Goal: Task Accomplishment & Management: Manage account settings

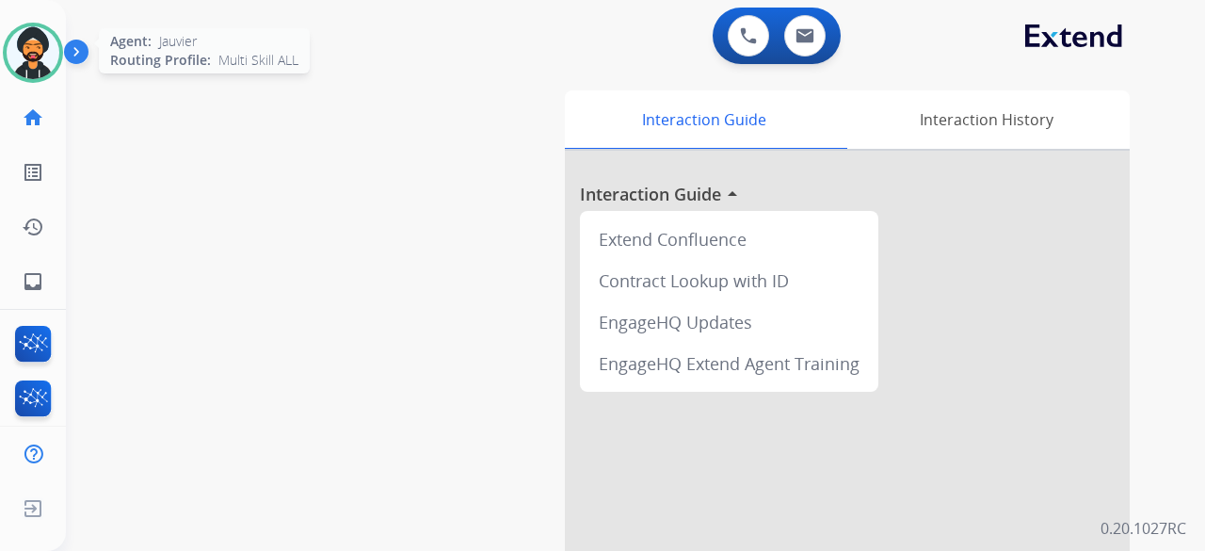
click at [41, 50] on img at bounding box center [33, 52] width 53 height 53
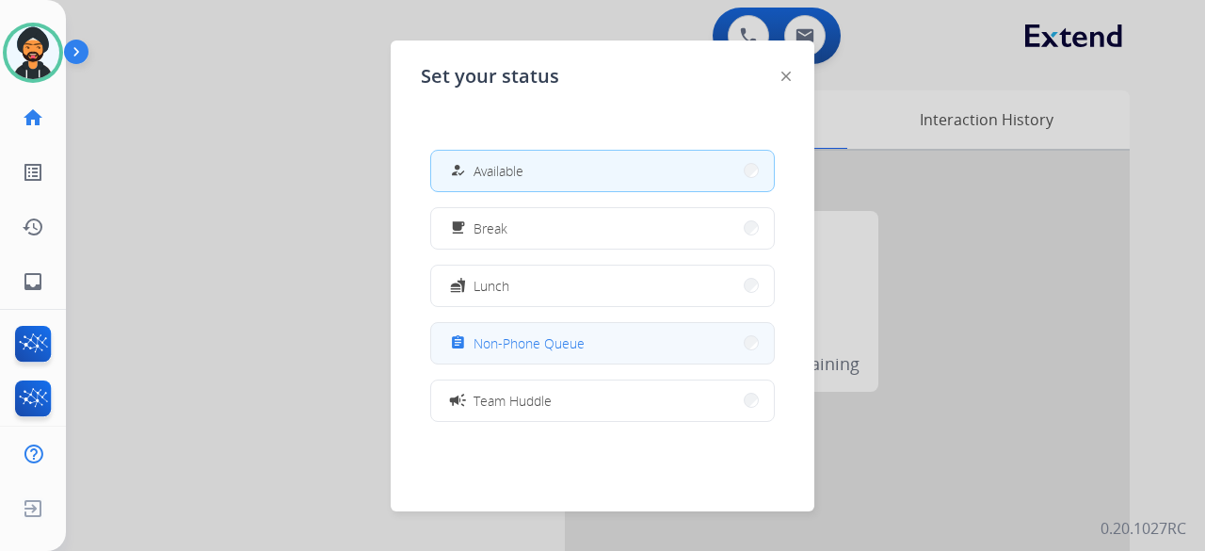
click at [505, 347] on span "Non-Phone Queue" at bounding box center [529, 343] width 111 height 20
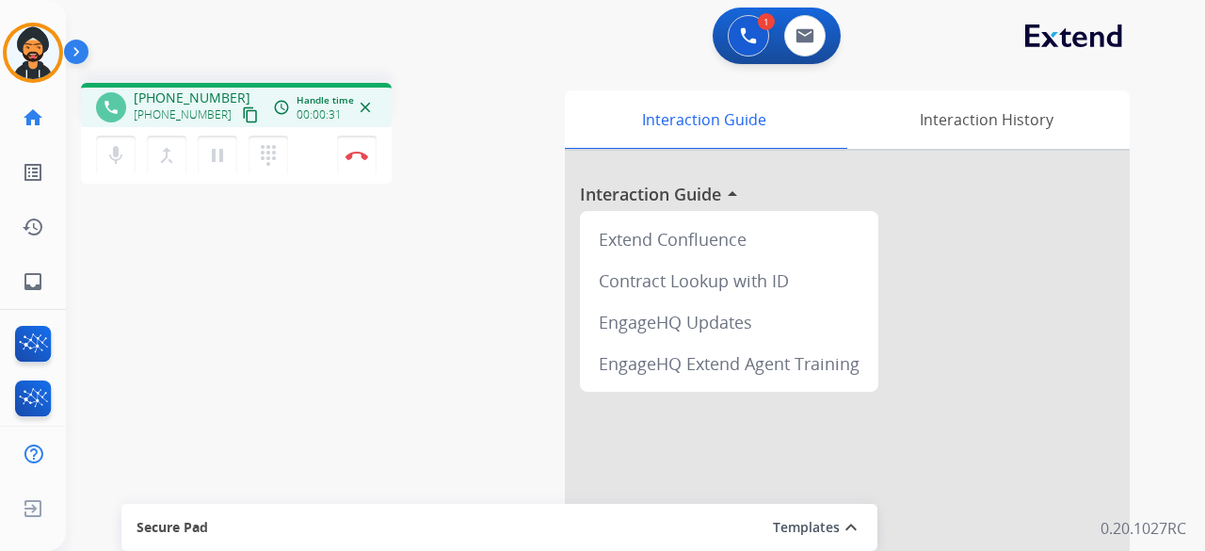
drag, startPoint x: 232, startPoint y: 115, endPoint x: 178, endPoint y: 120, distance: 53.9
click at [242, 114] on mat-icon "content_copy" at bounding box center [250, 114] width 17 height 17
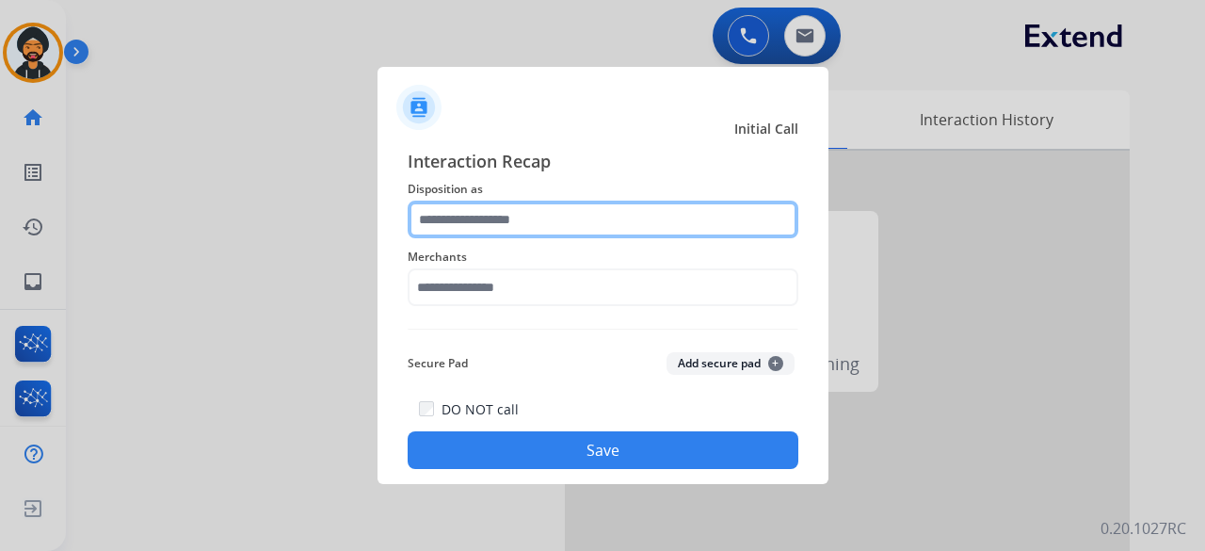
click at [507, 228] on input "text" at bounding box center [603, 220] width 391 height 38
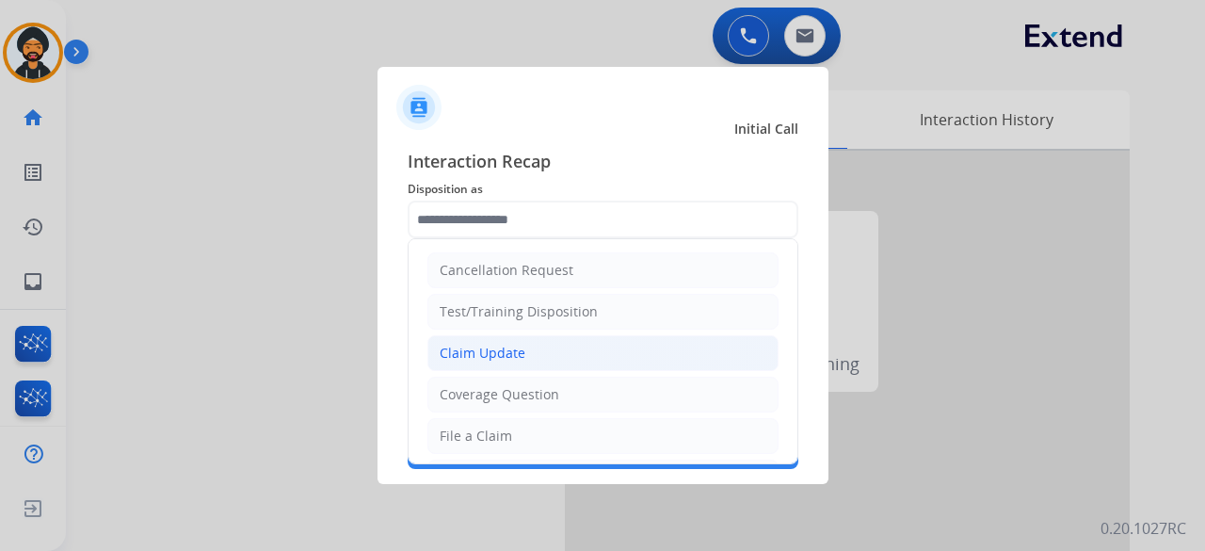
click at [469, 351] on div "Claim Update" at bounding box center [483, 353] width 86 height 19
type input "**********"
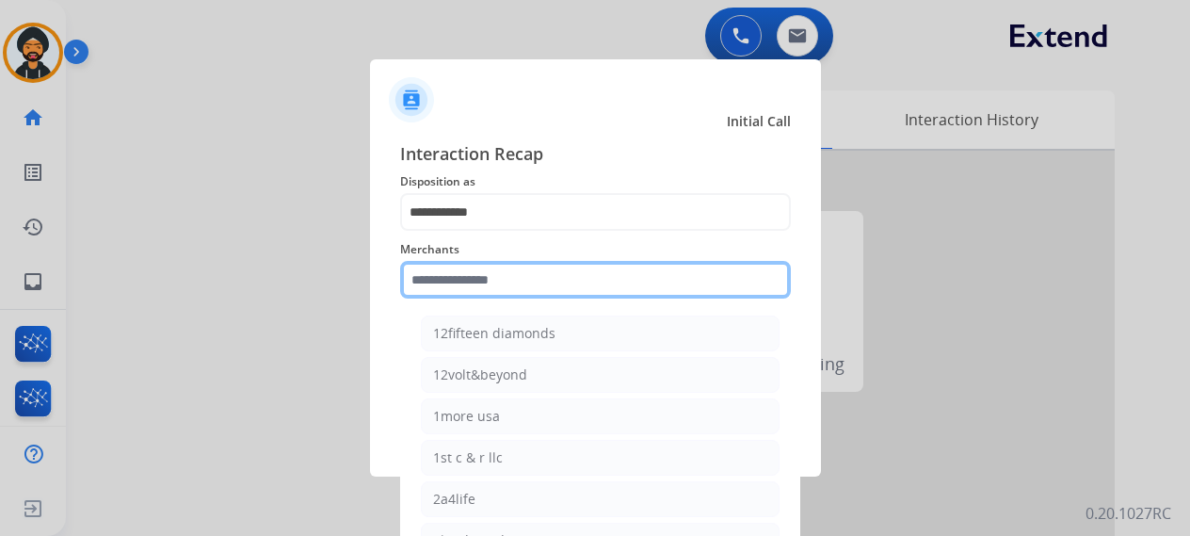
click at [458, 294] on input "text" at bounding box center [595, 280] width 391 height 38
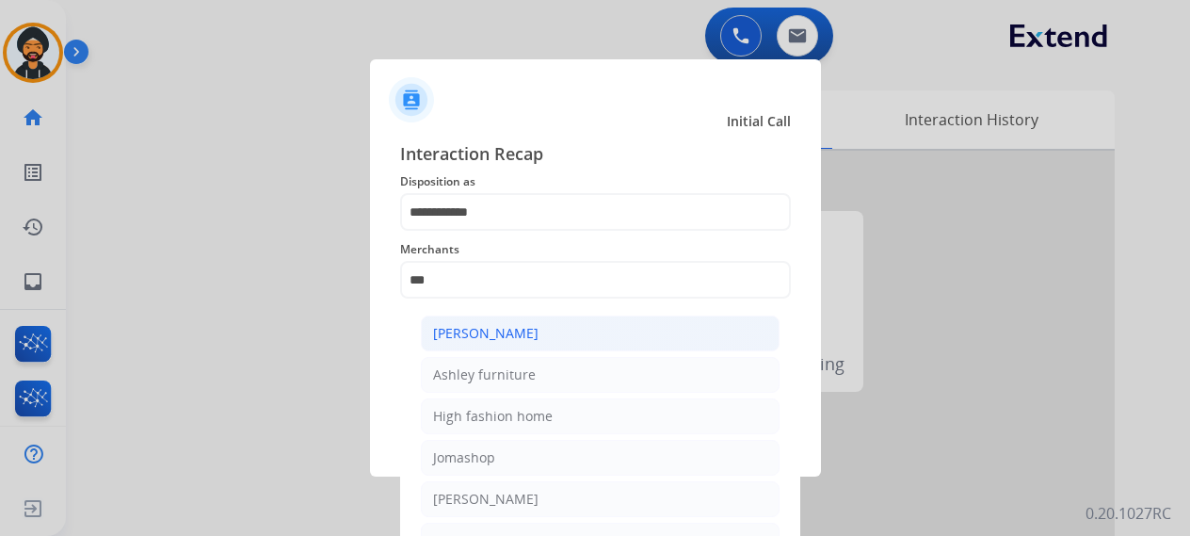
click at [486, 324] on div "[PERSON_NAME]" at bounding box center [485, 333] width 105 height 19
type input "**********"
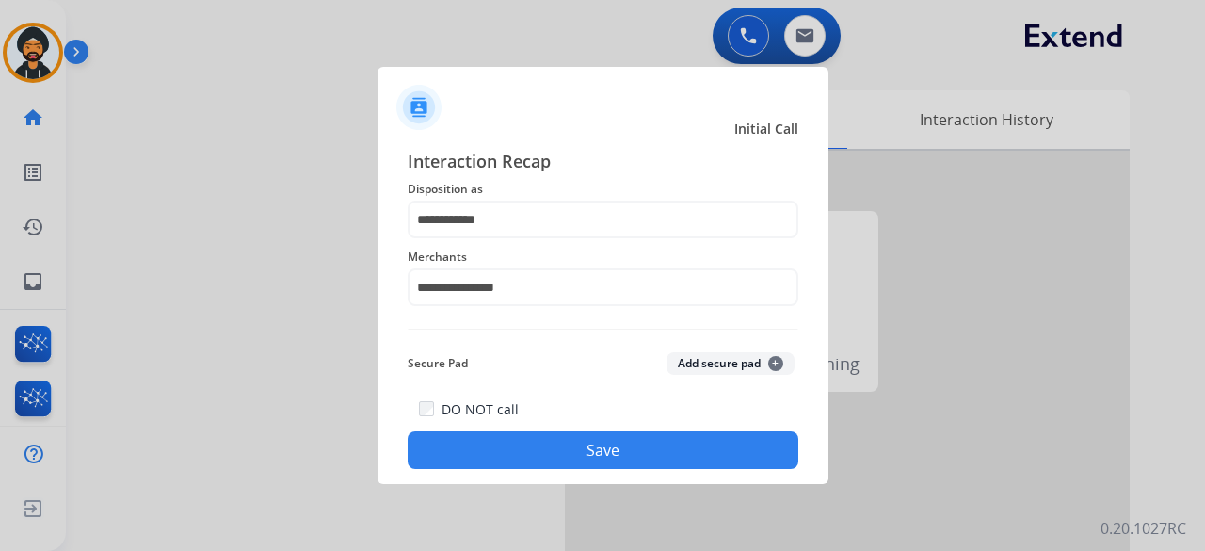
click at [512, 440] on button "Save" at bounding box center [603, 450] width 391 height 38
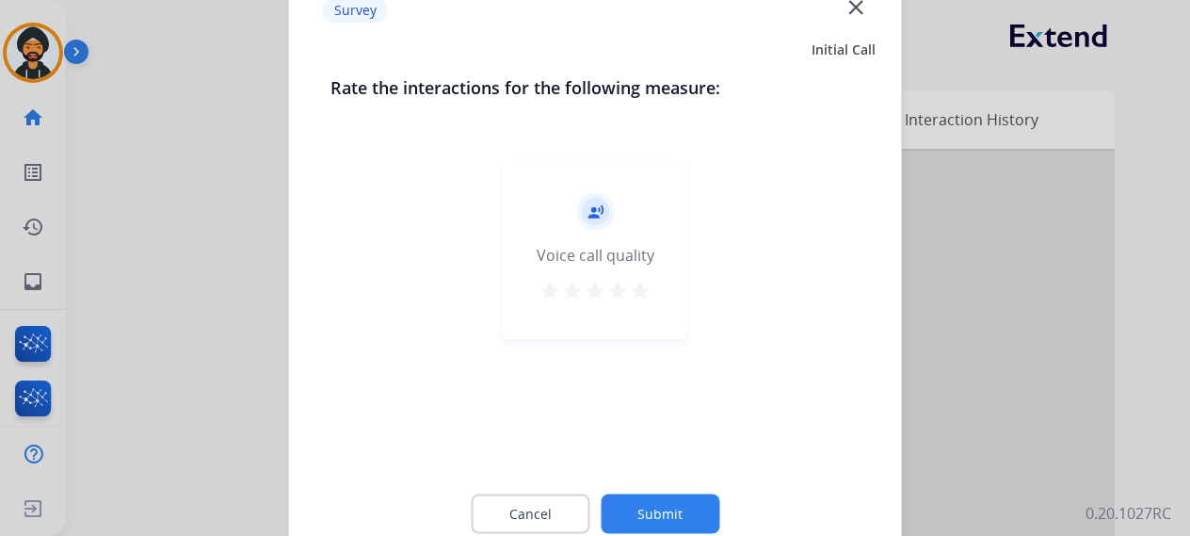
click at [654, 297] on div "record_voice_over Voice call quality star star star star star" at bounding box center [596, 249] width 184 height 179
click at [638, 296] on mat-icon "star" at bounding box center [640, 290] width 23 height 23
click at [648, 512] on button "Submit" at bounding box center [660, 513] width 119 height 40
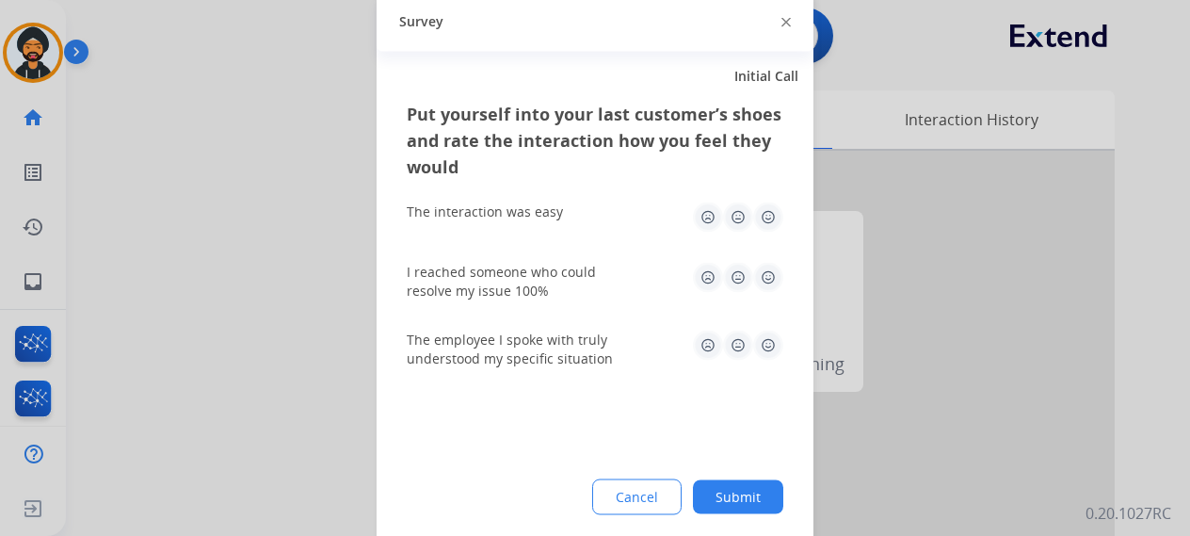
click at [780, 501] on button "Submit" at bounding box center [738, 496] width 90 height 34
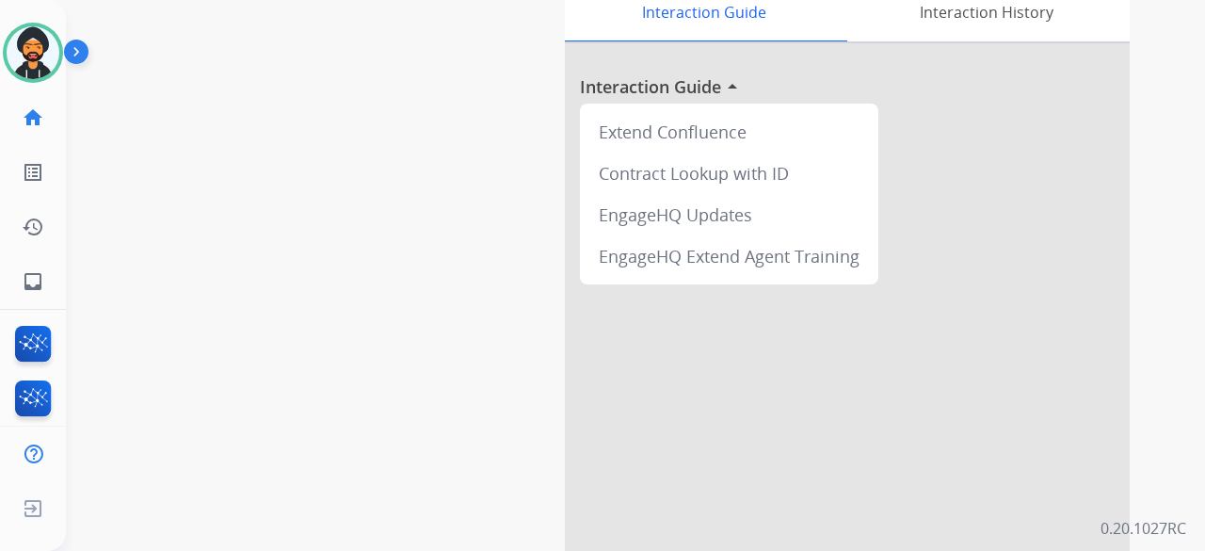
scroll to position [282, 0]
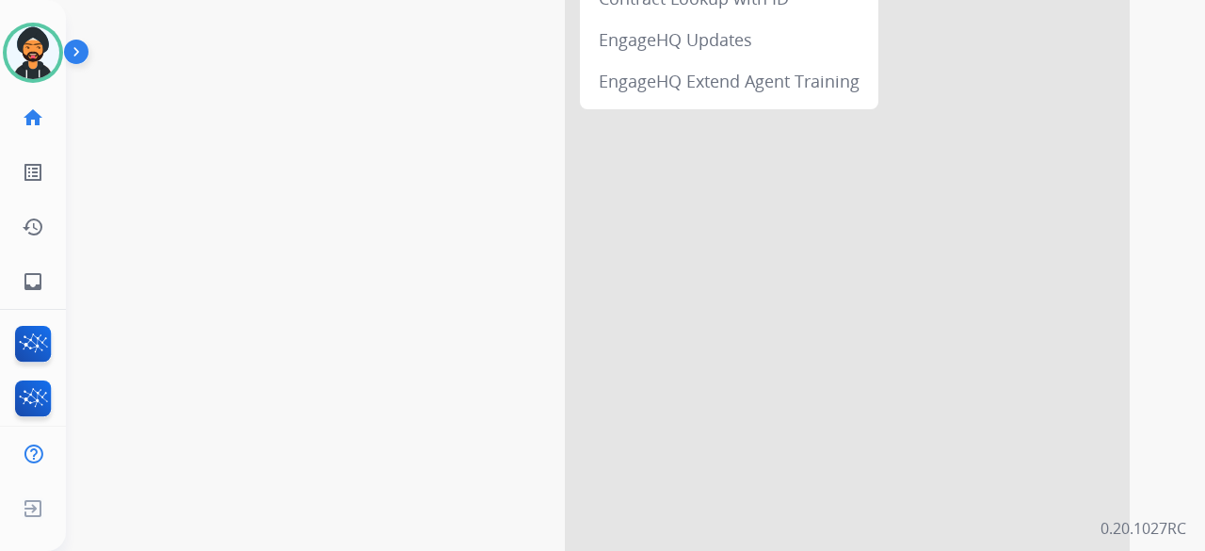
click at [828, 274] on div at bounding box center [847, 219] width 565 height 702
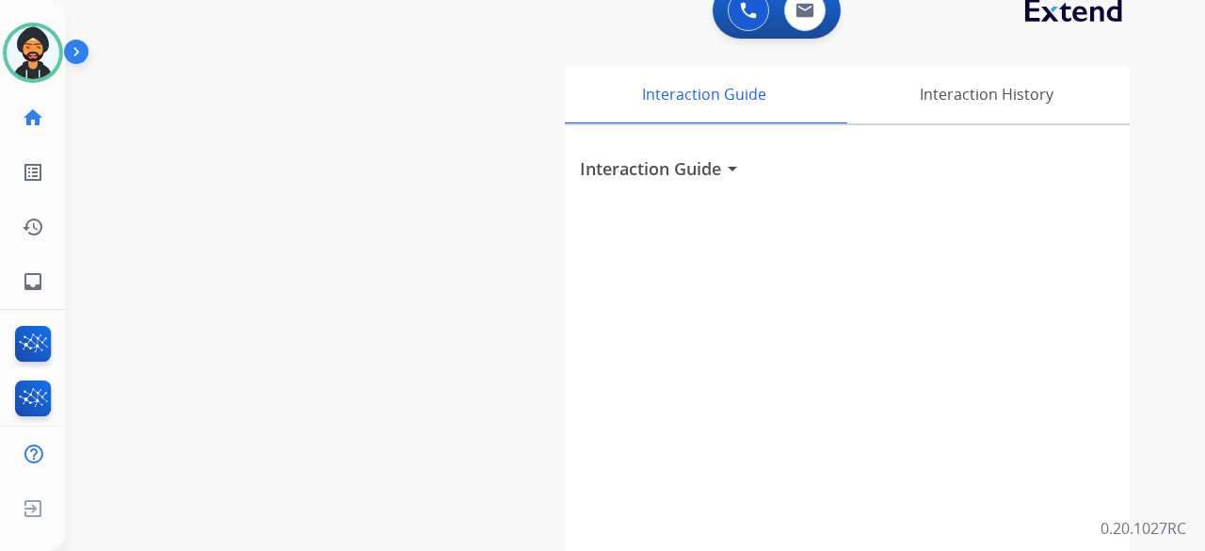
scroll to position [0, 0]
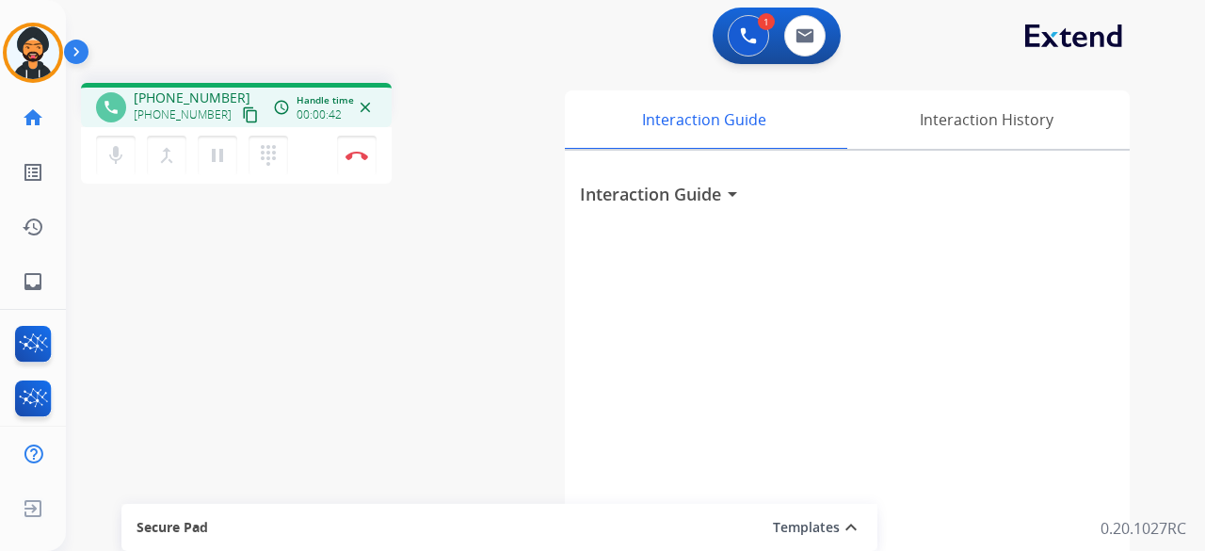
click at [242, 110] on mat-icon "content_copy" at bounding box center [250, 114] width 17 height 17
click at [751, 24] on button at bounding box center [748, 35] width 41 height 41
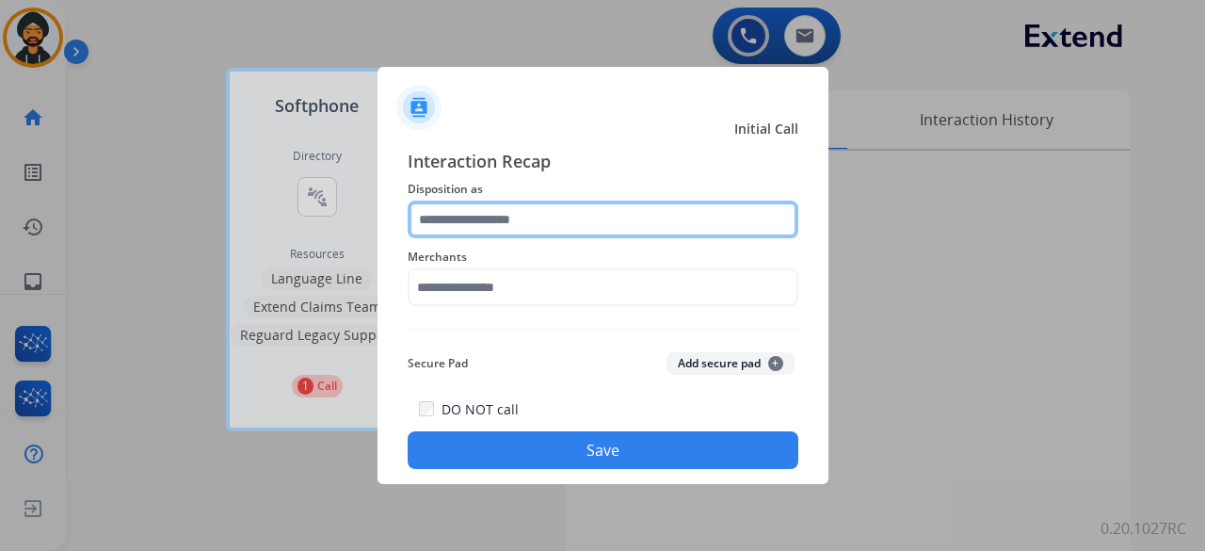
click at [539, 223] on input "text" at bounding box center [603, 220] width 391 height 38
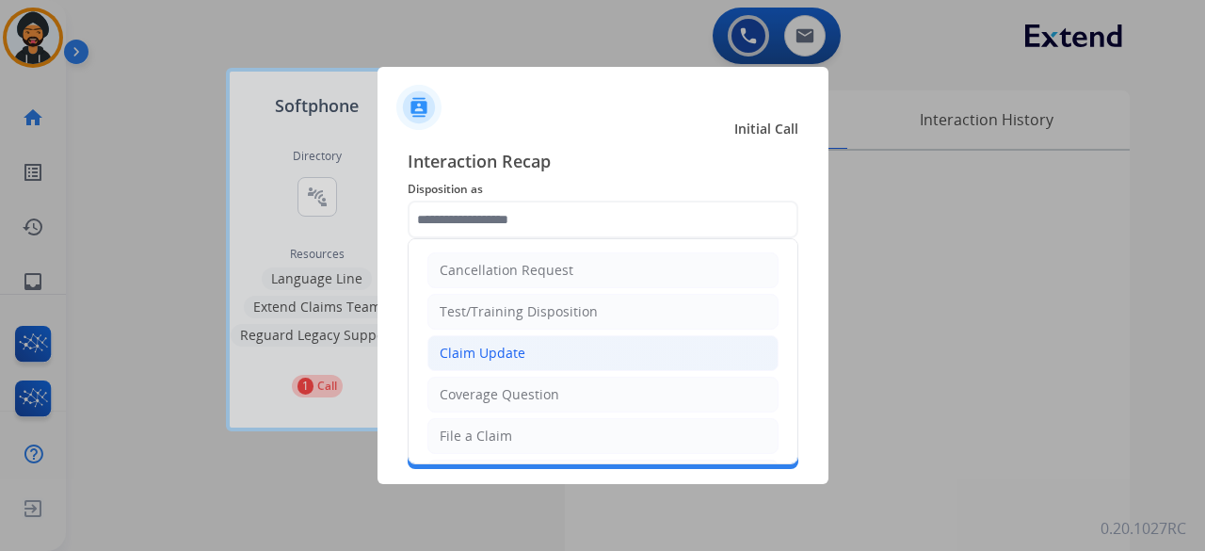
click at [525, 349] on li "Claim Update" at bounding box center [602, 353] width 351 height 36
type input "**********"
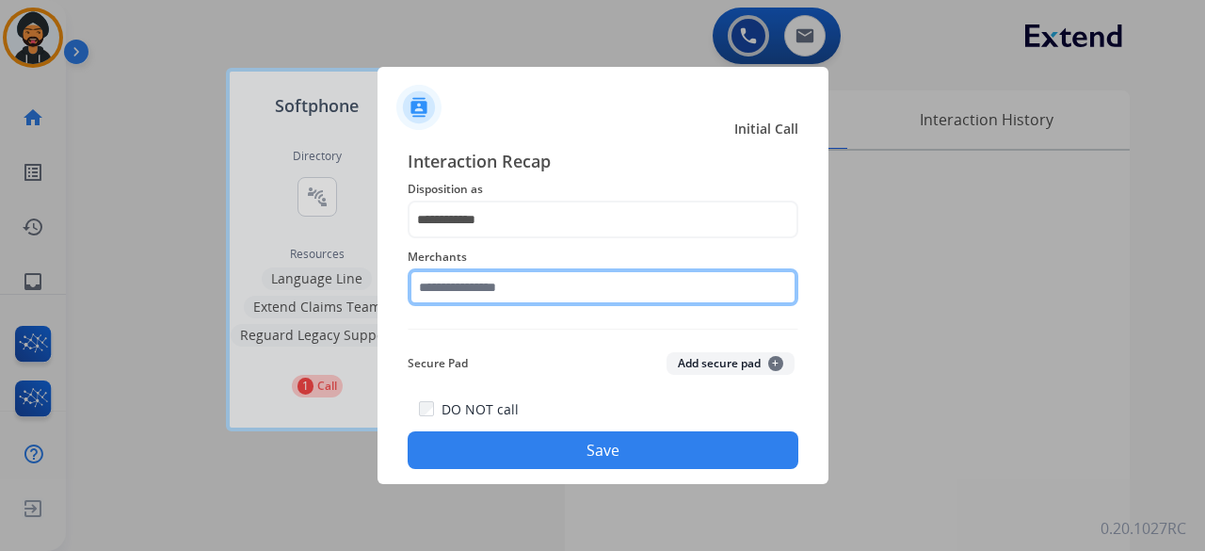
click at [500, 293] on input "text" at bounding box center [603, 287] width 391 height 38
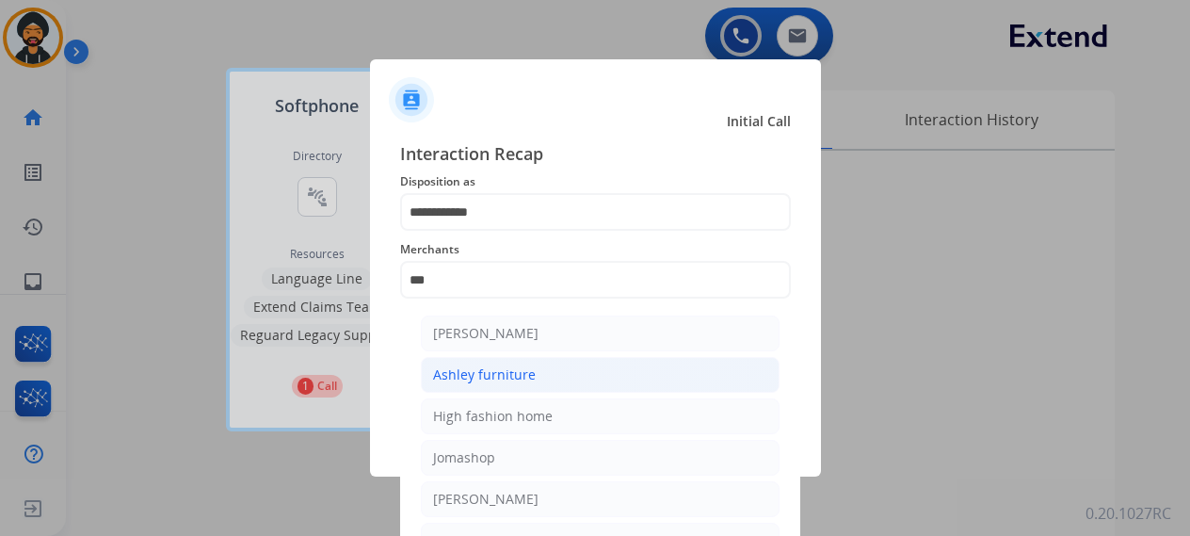
click at [493, 372] on div "Ashley furniture" at bounding box center [484, 374] width 103 height 19
type input "**********"
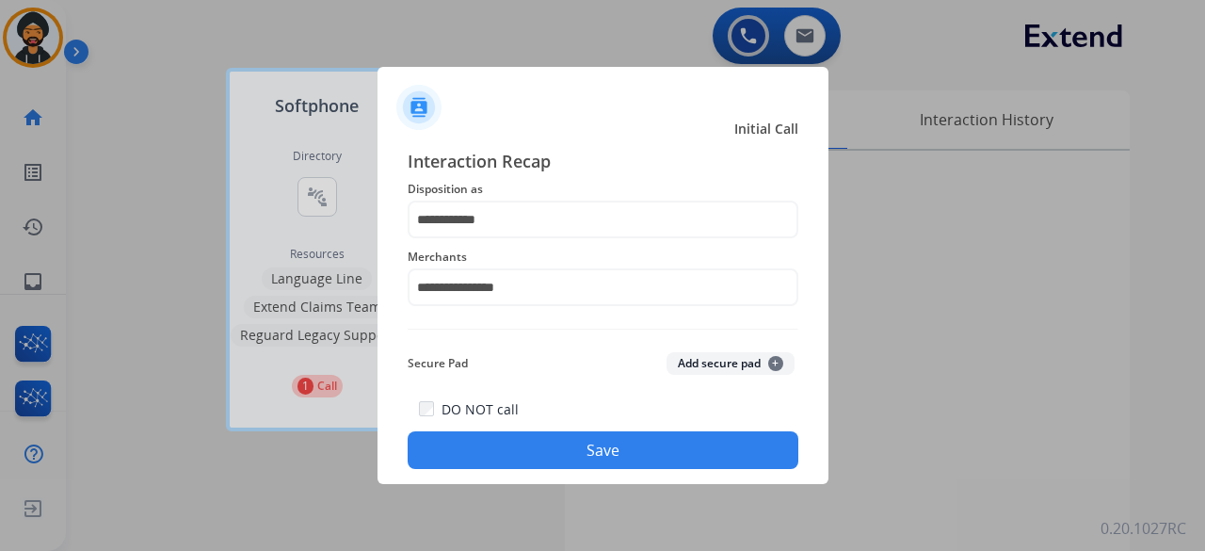
click at [510, 446] on button "Save" at bounding box center [603, 450] width 391 height 38
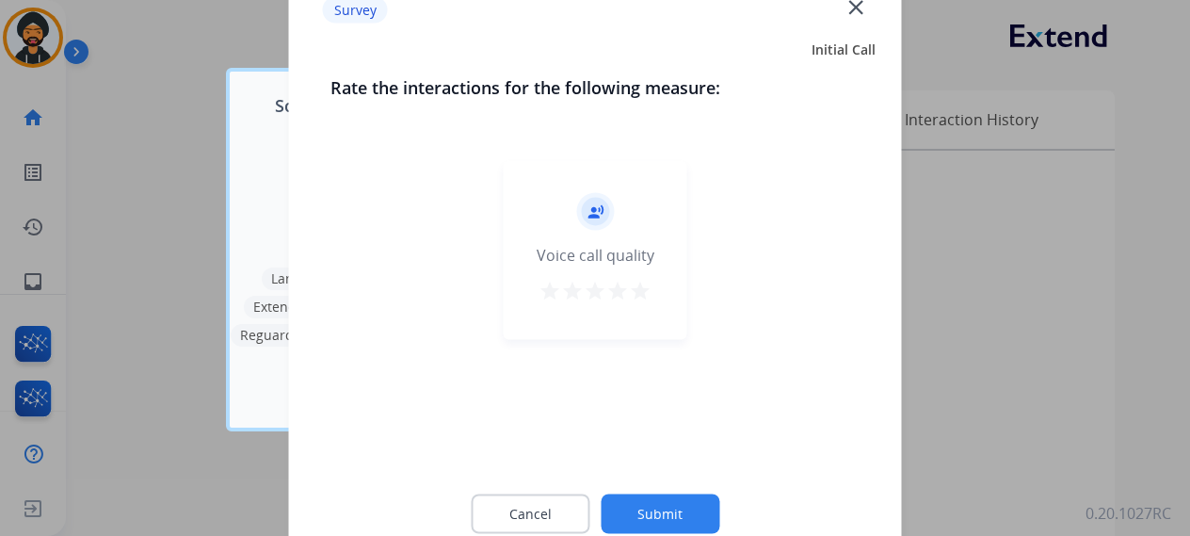
click at [653, 497] on button "Submit" at bounding box center [660, 513] width 119 height 40
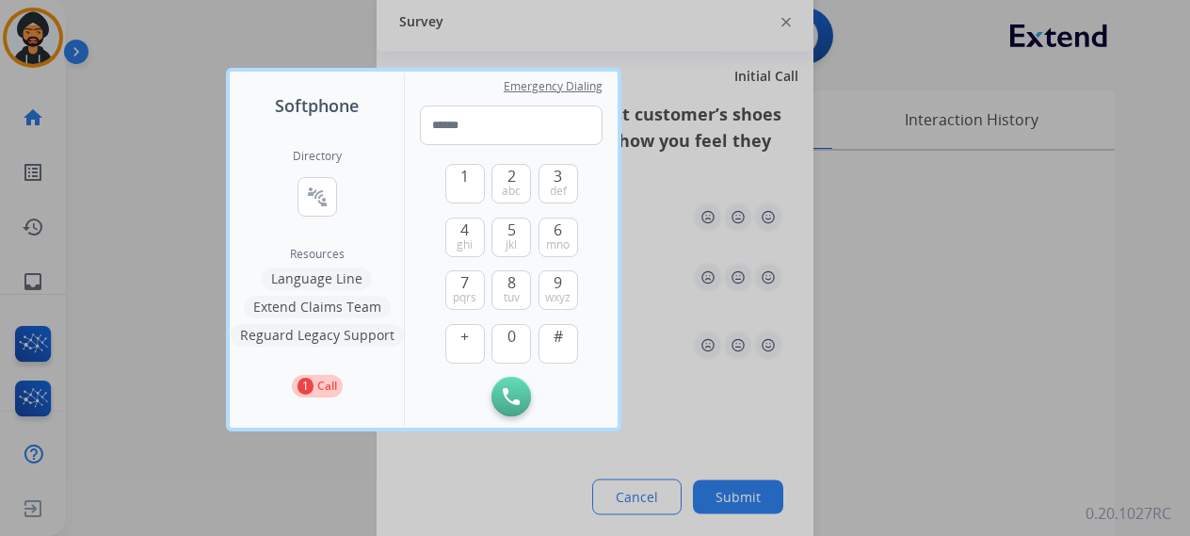
click at [166, 105] on div at bounding box center [595, 268] width 1190 height 536
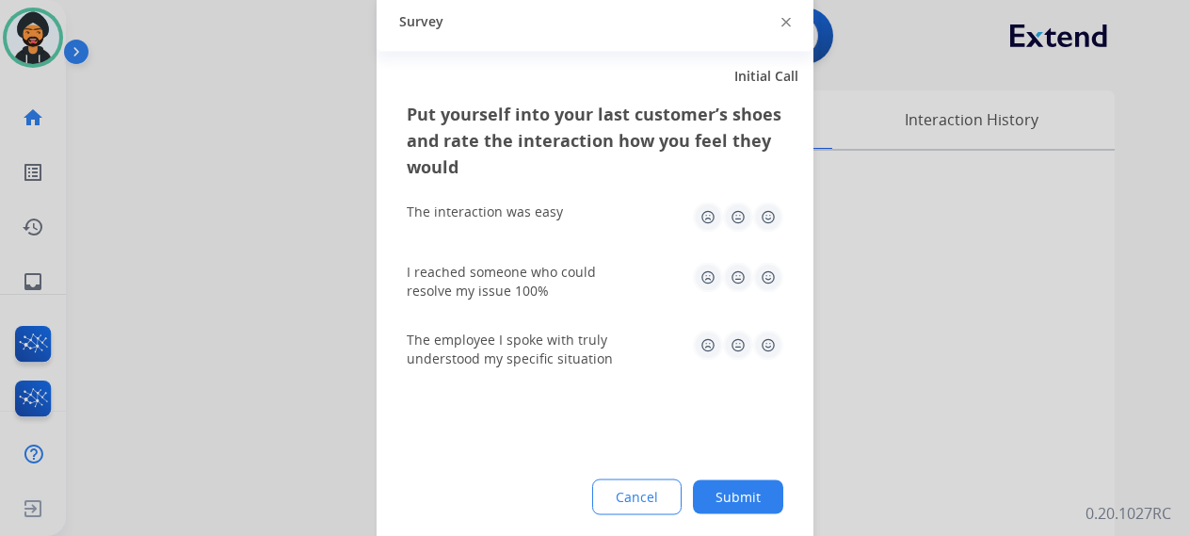
click at [759, 500] on button "Submit" at bounding box center [738, 496] width 90 height 34
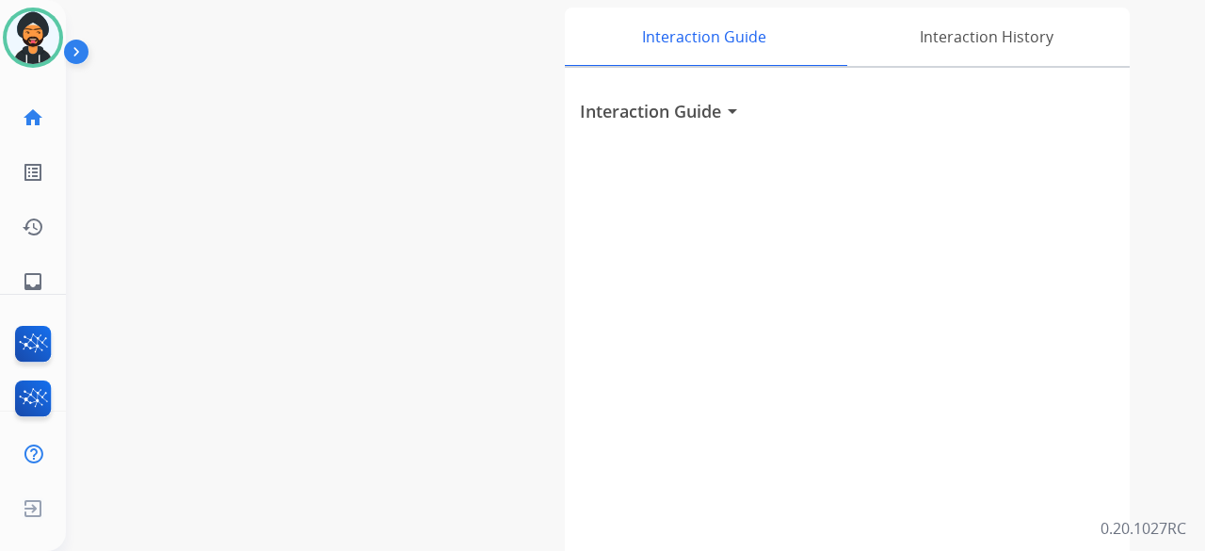
scroll to position [0, 0]
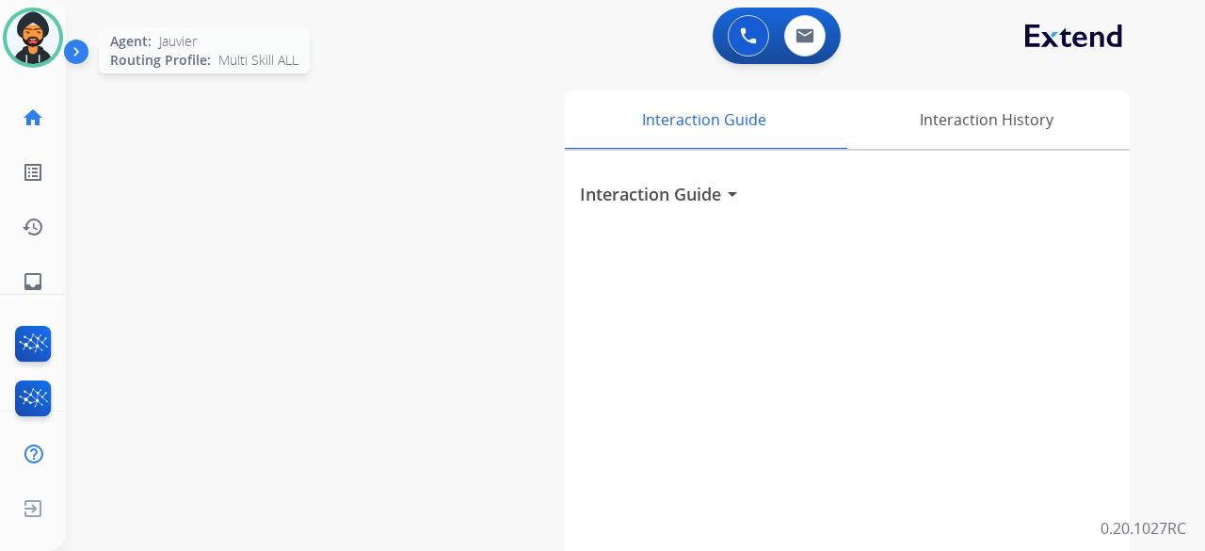
click at [47, 33] on img at bounding box center [33, 37] width 53 height 53
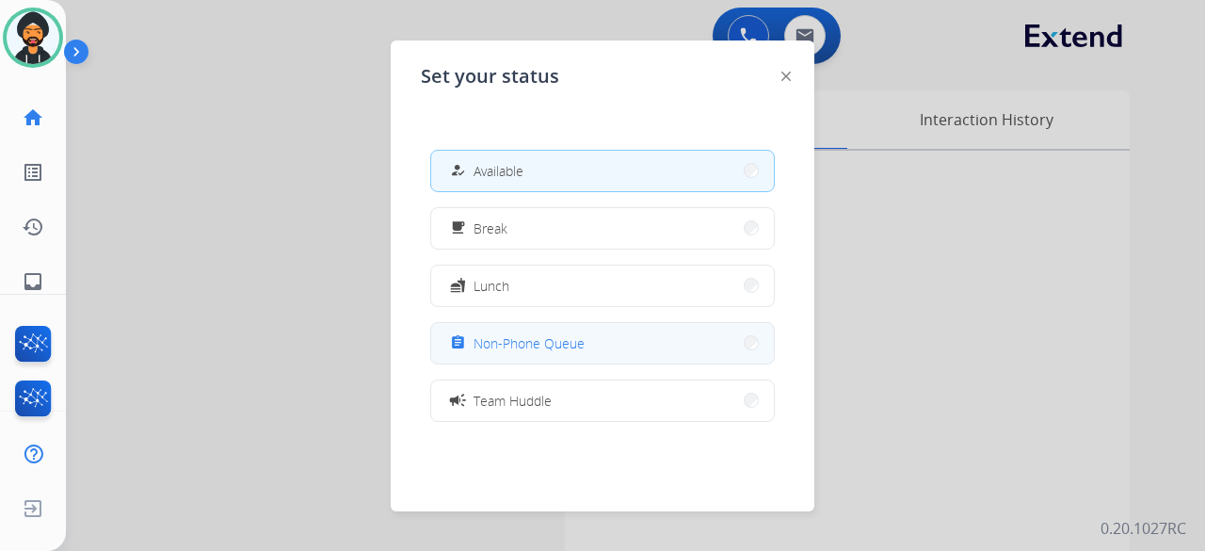
click at [524, 339] on span "Non-Phone Queue" at bounding box center [529, 343] width 111 height 20
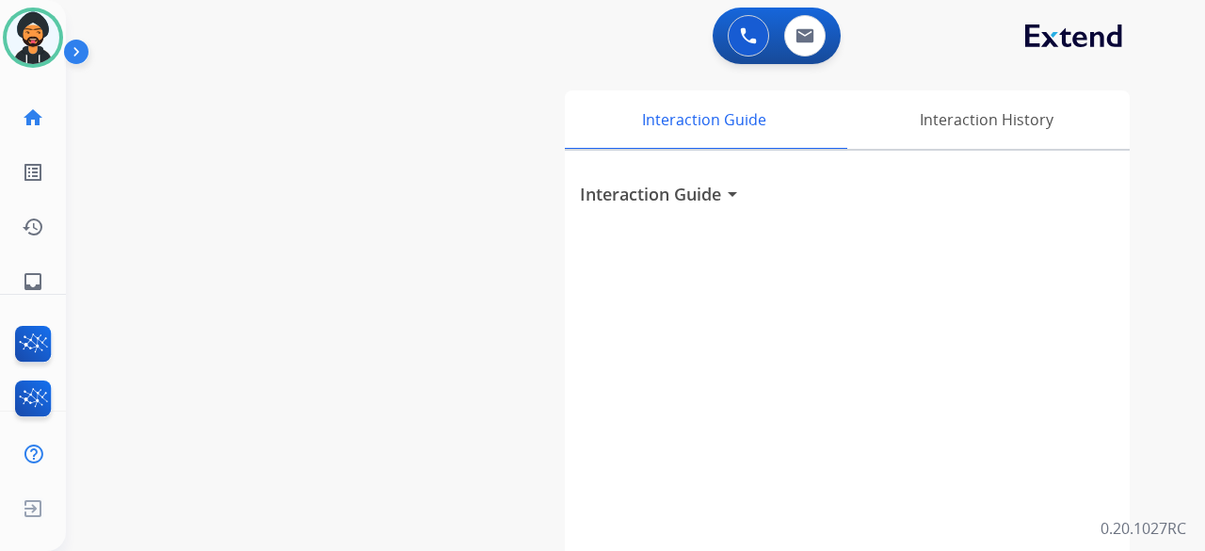
click at [160, 364] on div "swap_horiz Break voice bridge close_fullscreen Connect 3-Way Call merge_type Se…" at bounding box center [613, 460] width 1094 height 785
click at [172, 451] on div "swap_horiz Break voice bridge close_fullscreen Connect 3-Way Call merge_type Se…" at bounding box center [613, 460] width 1094 height 785
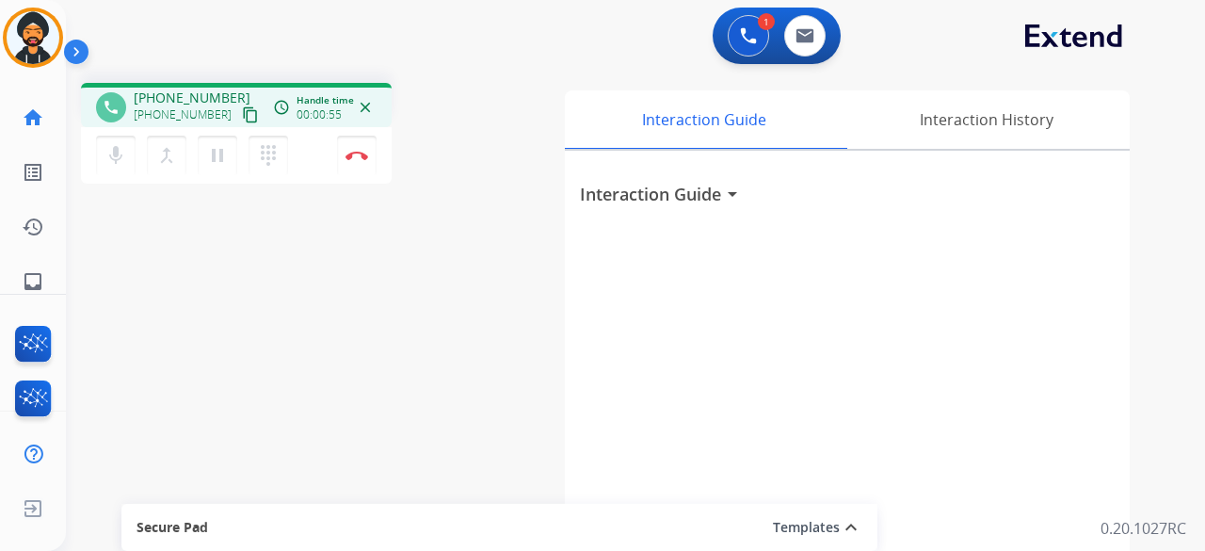
drag, startPoint x: 235, startPoint y: 120, endPoint x: 226, endPoint y: 124, distance: 10.5
click at [242, 120] on mat-icon "content_copy" at bounding box center [250, 114] width 17 height 17
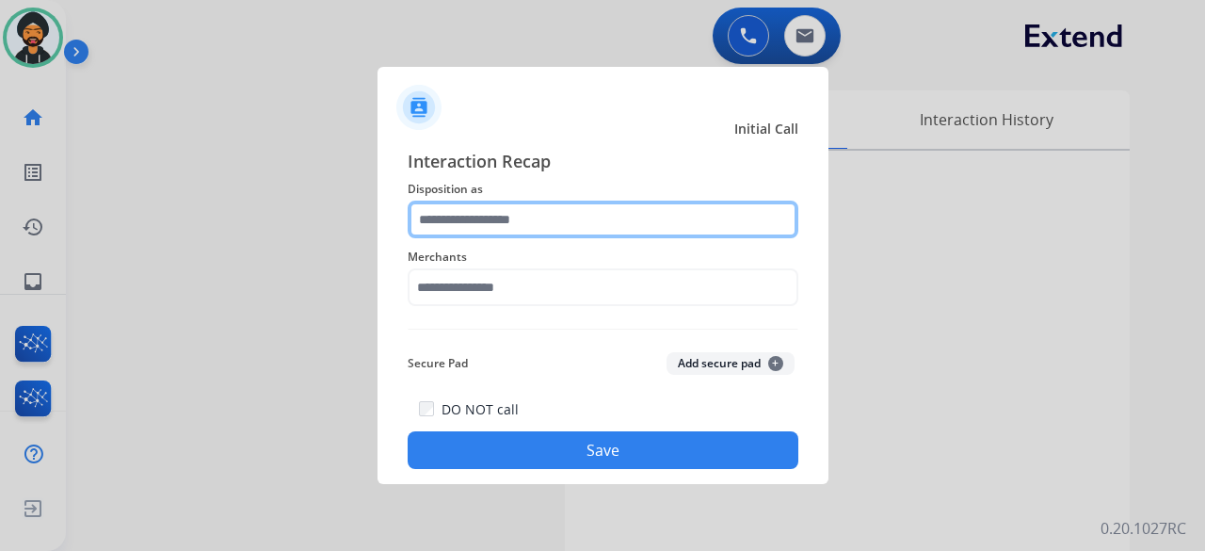
click at [527, 210] on input "text" at bounding box center [603, 220] width 391 height 38
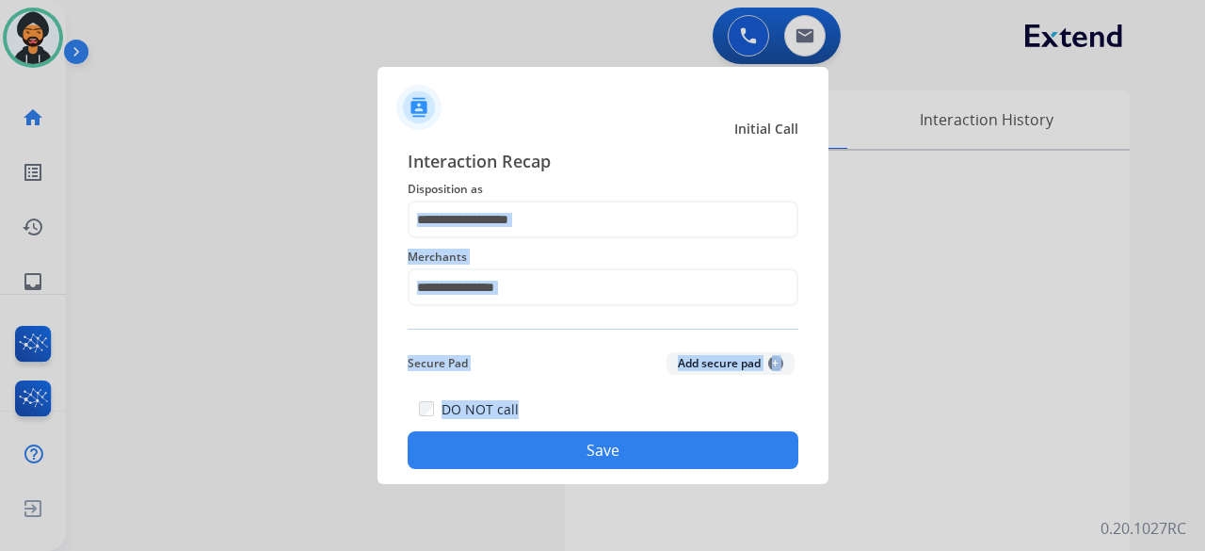
drag, startPoint x: 492, startPoint y: 363, endPoint x: 482, endPoint y: 431, distance: 69.5
click at [482, 430] on div "DO NOT call Save" at bounding box center [603, 433] width 391 height 72
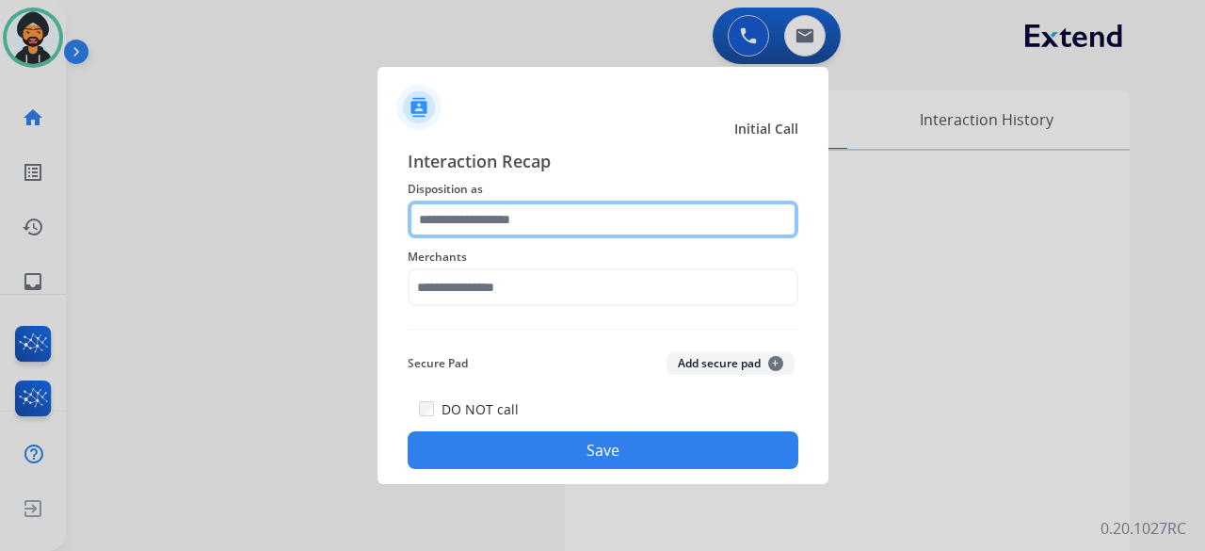
click at [505, 220] on input "text" at bounding box center [603, 220] width 391 height 38
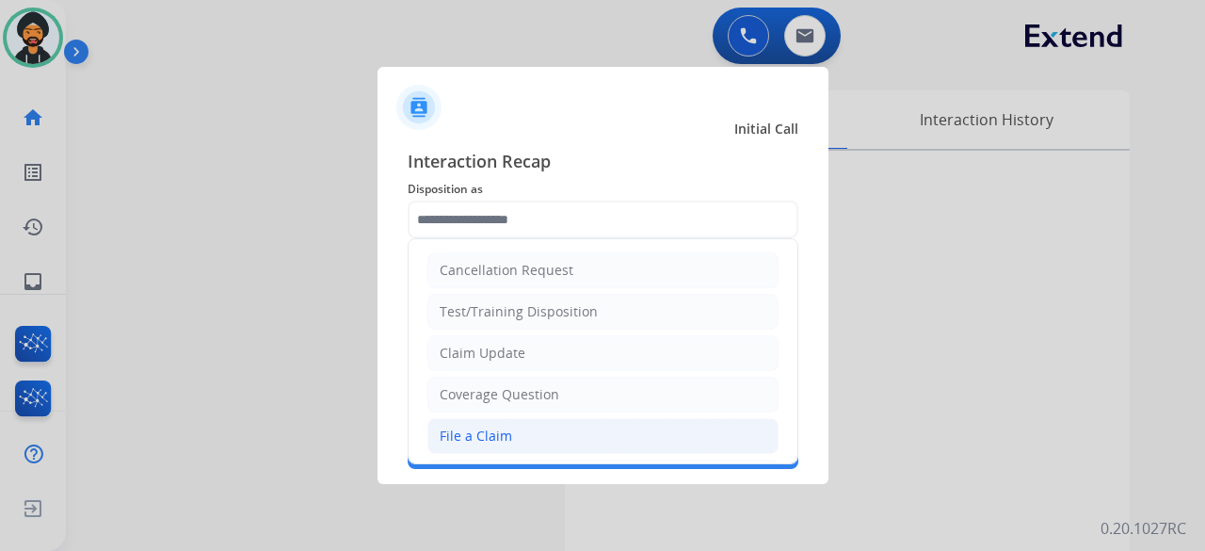
click at [492, 434] on div "File a Claim" at bounding box center [476, 436] width 73 height 19
type input "**********"
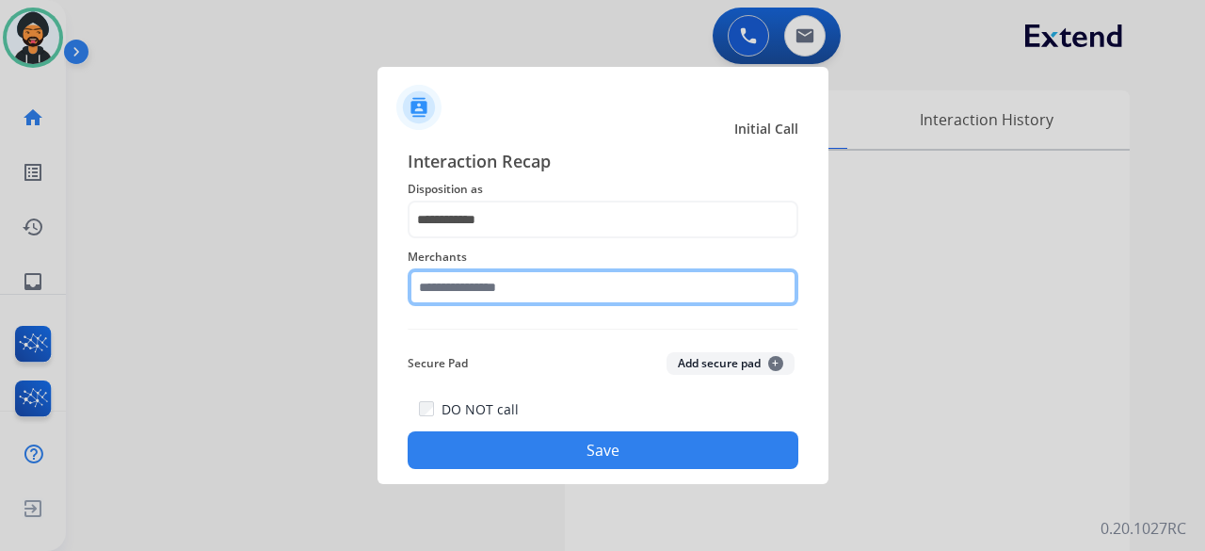
click at [432, 297] on input "text" at bounding box center [603, 287] width 391 height 38
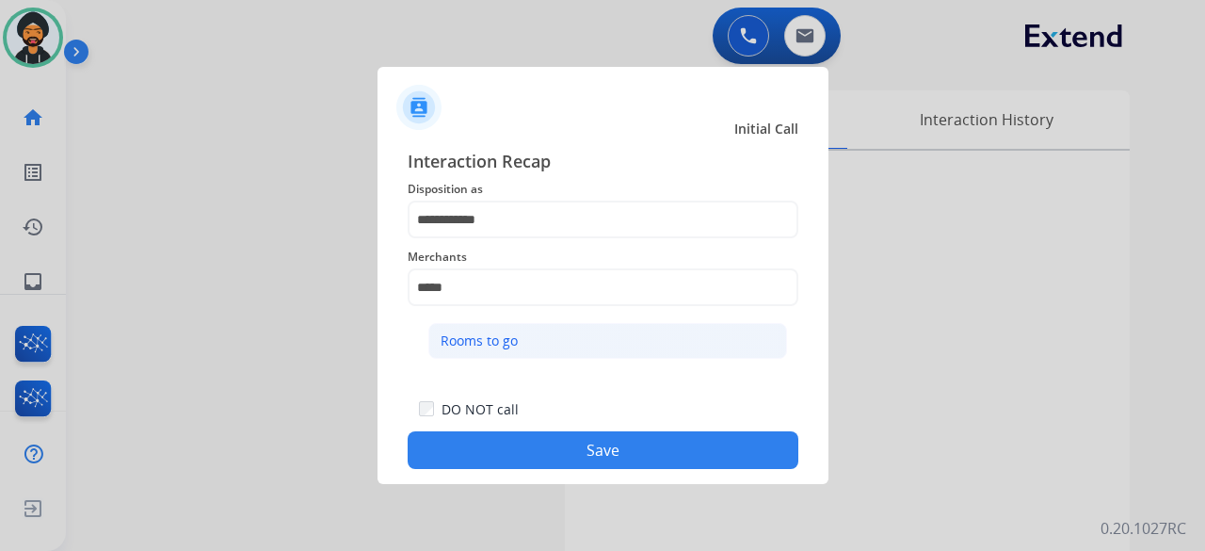
click at [507, 342] on div "Rooms to go" at bounding box center [479, 340] width 77 height 19
type input "**********"
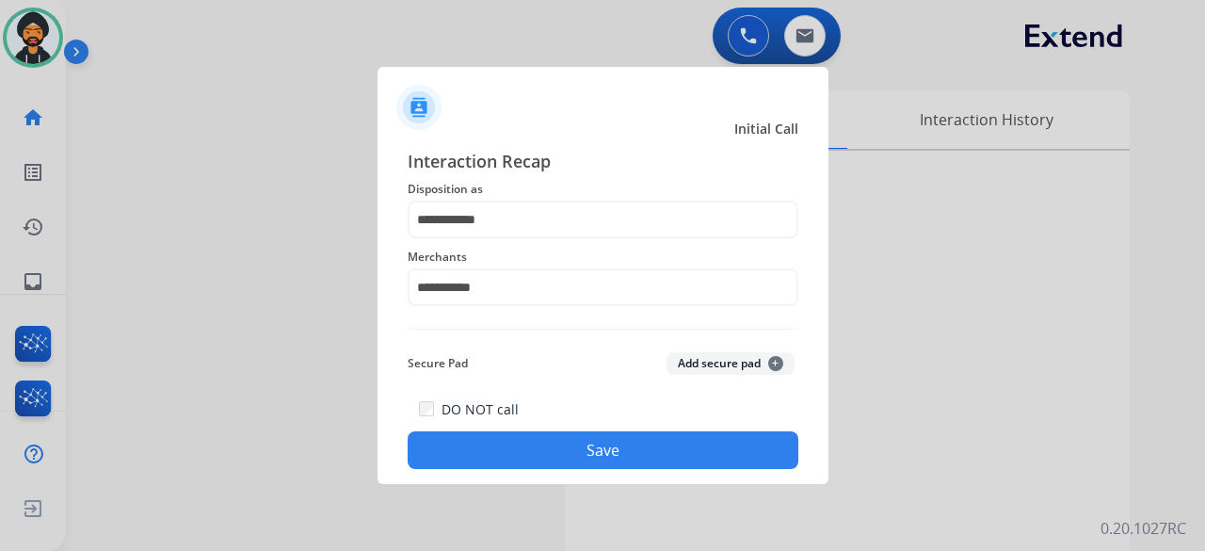
click at [512, 443] on button "Save" at bounding box center [603, 450] width 391 height 38
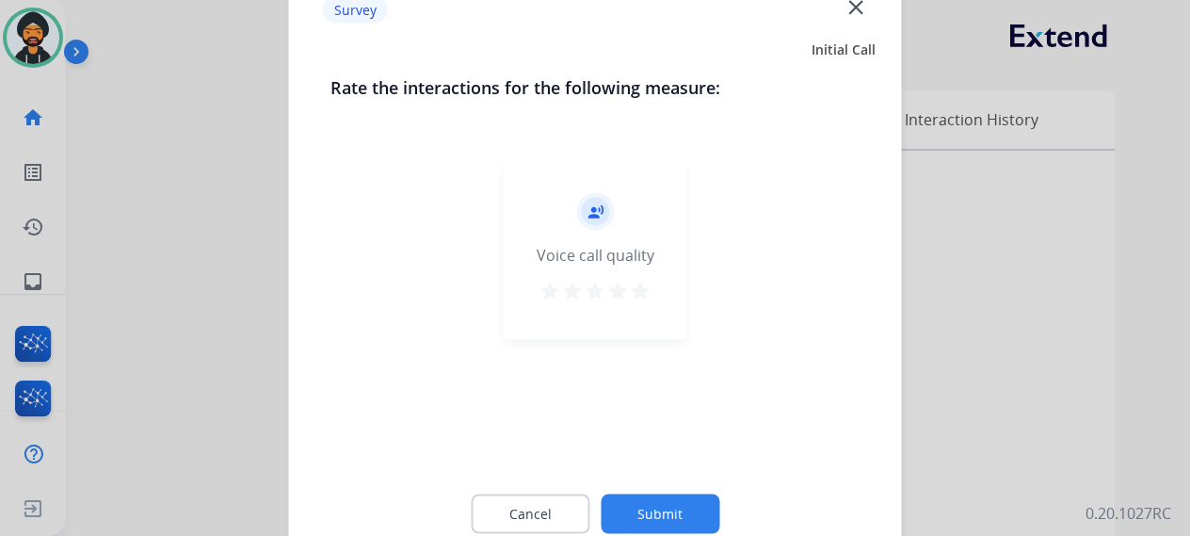
click at [644, 506] on button "Submit" at bounding box center [660, 513] width 119 height 40
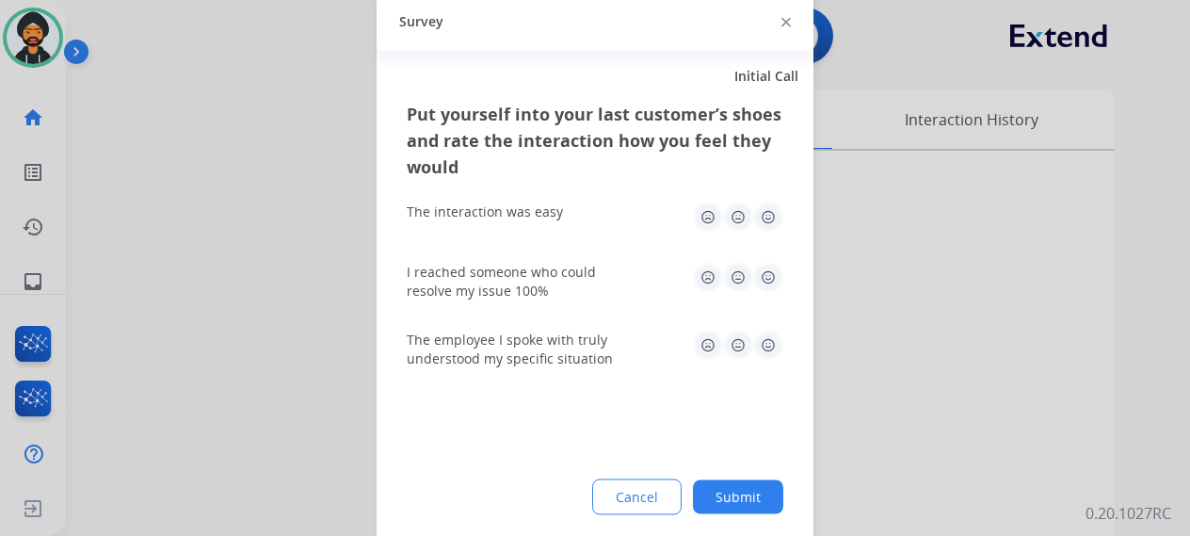
click at [750, 502] on button "Submit" at bounding box center [738, 496] width 90 height 34
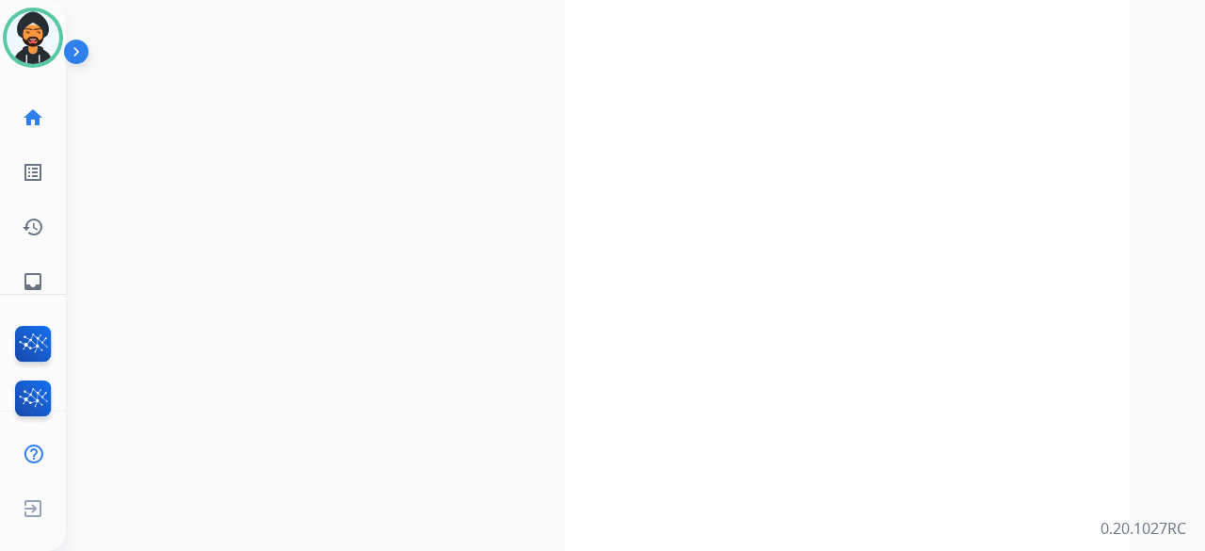
scroll to position [301, 0]
click at [40, 26] on img at bounding box center [33, 37] width 53 height 53
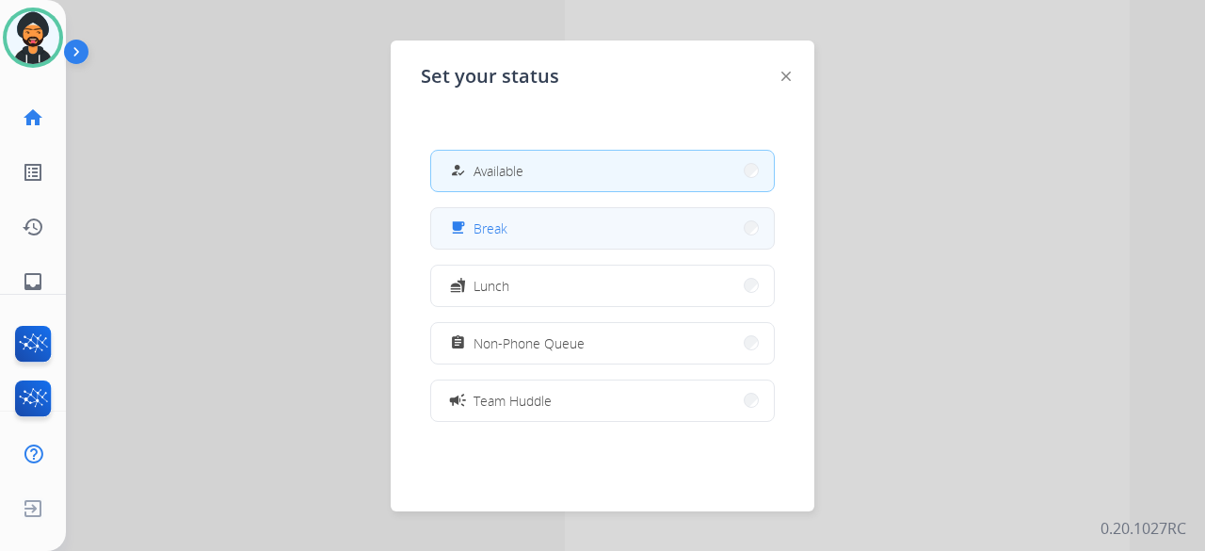
click at [498, 233] on span "Break" at bounding box center [491, 228] width 34 height 20
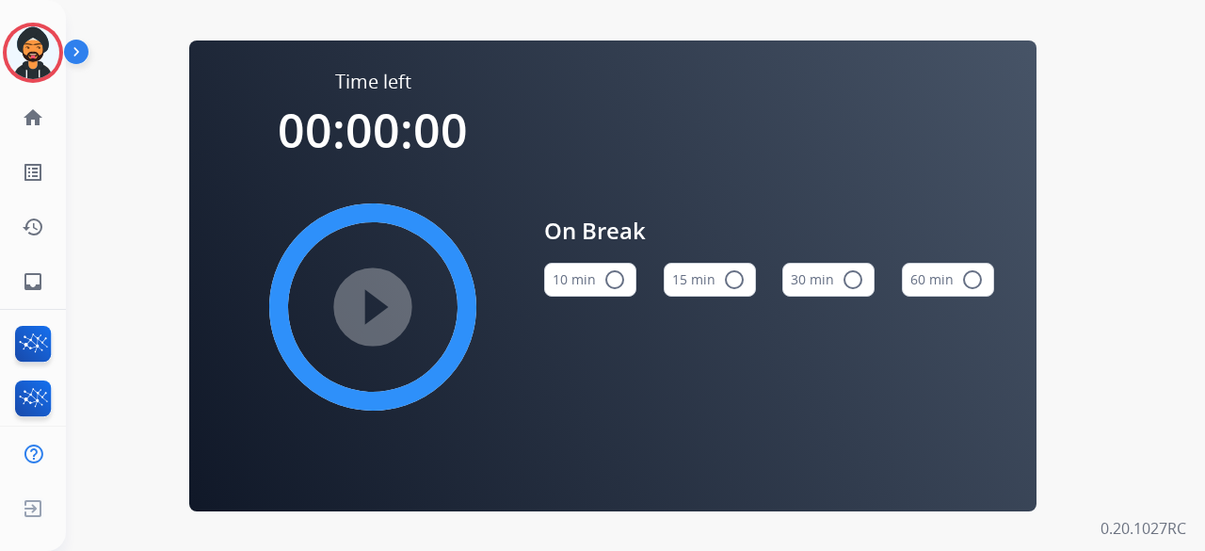
click at [701, 268] on button "15 min radio_button_unchecked" at bounding box center [710, 280] width 92 height 34
click at [366, 300] on mat-icon "play_circle_filled" at bounding box center [373, 307] width 23 height 23
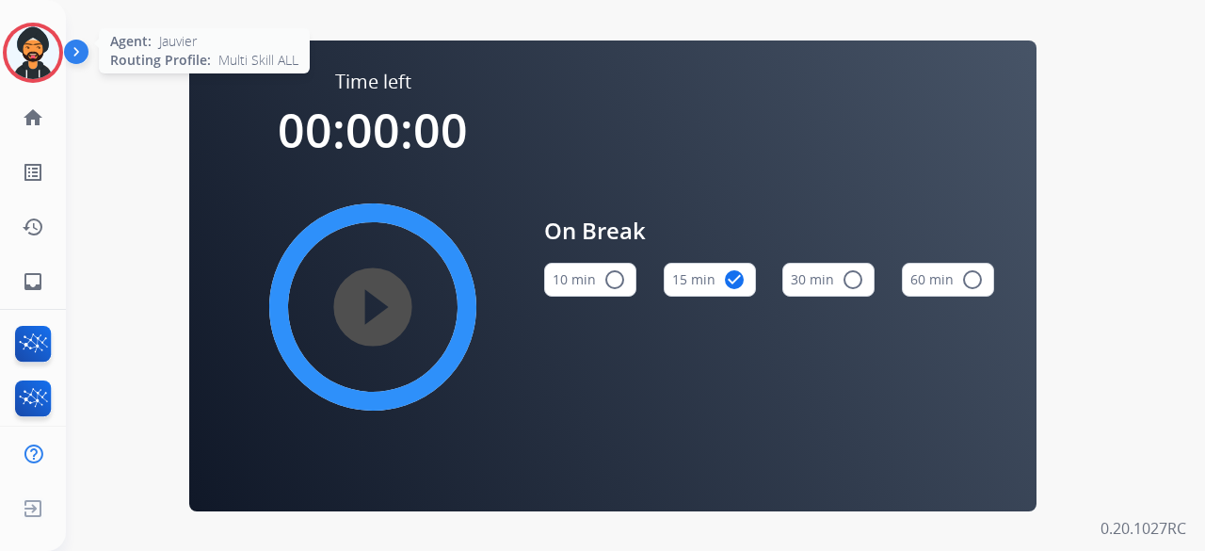
click at [51, 46] on img at bounding box center [33, 52] width 53 height 53
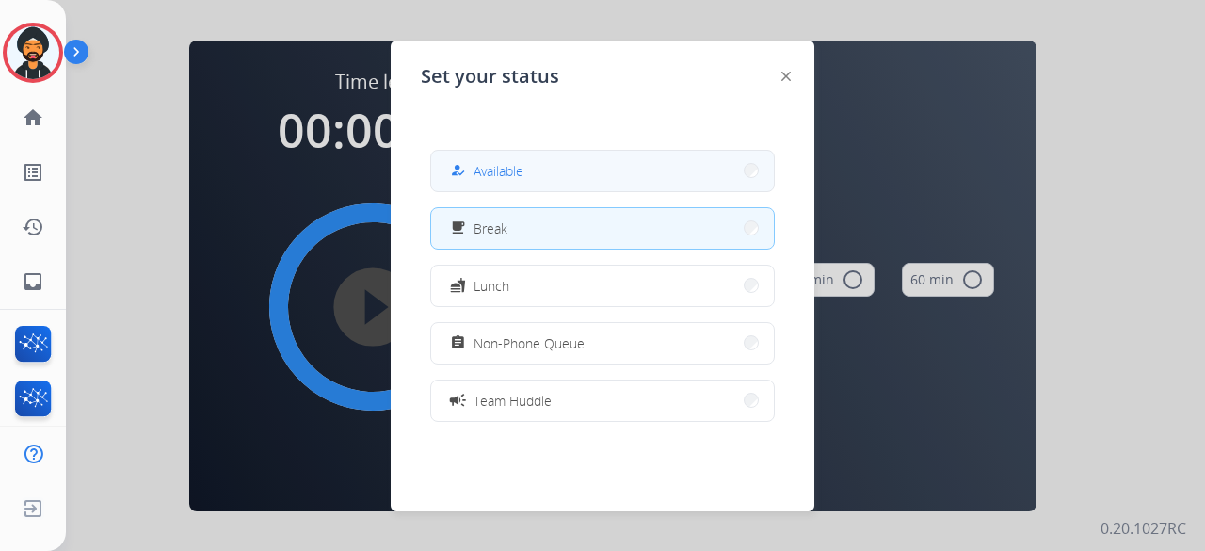
click at [508, 161] on span "Available" at bounding box center [499, 171] width 50 height 20
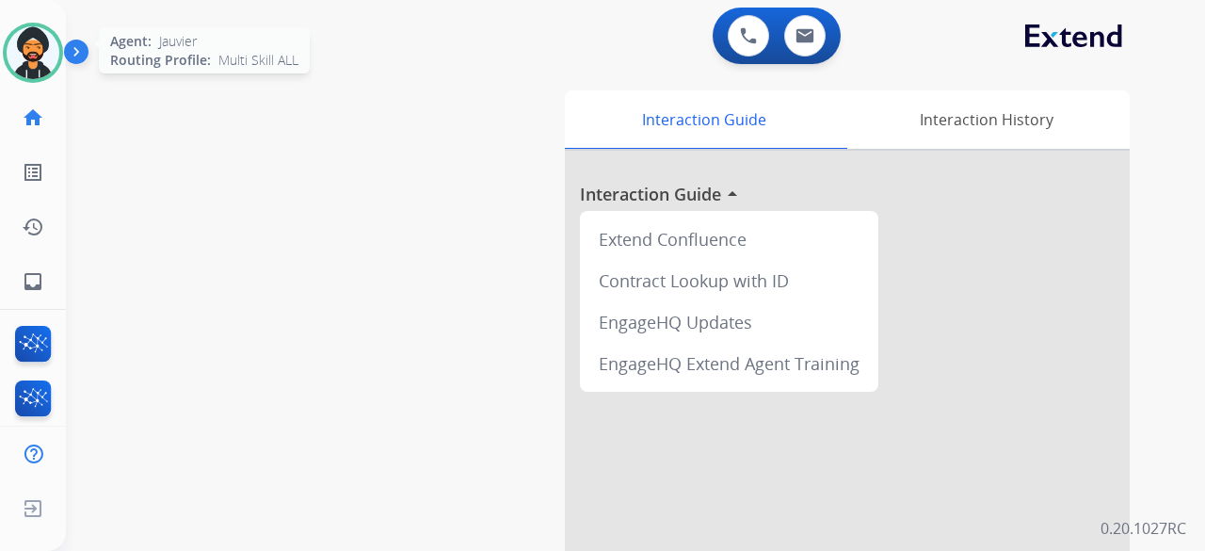
click at [13, 44] on img at bounding box center [33, 52] width 53 height 53
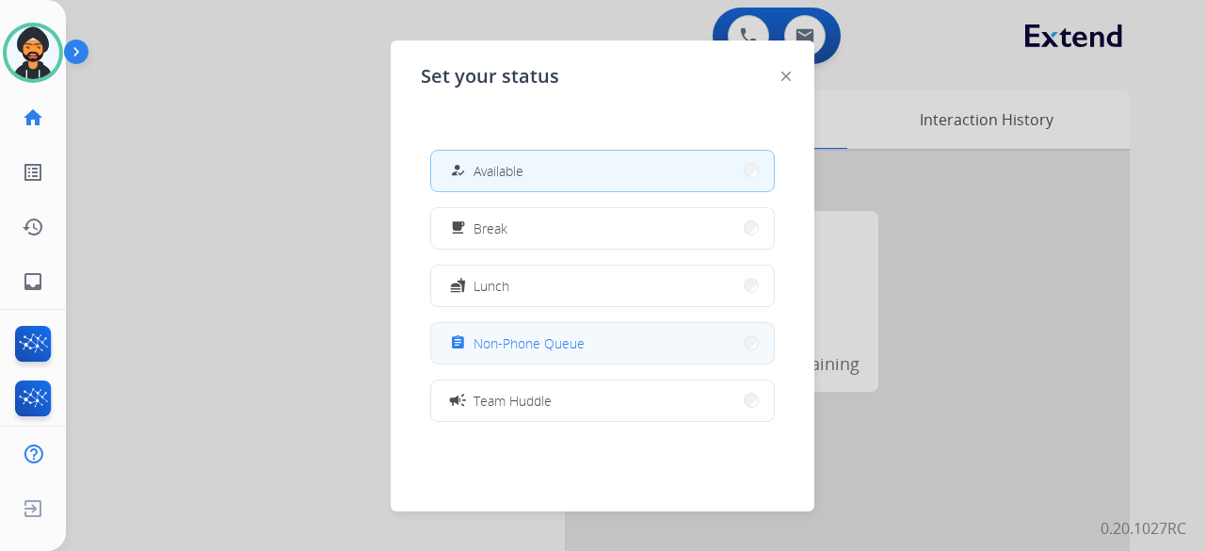
click at [595, 334] on button "assignment Non-Phone Queue" at bounding box center [602, 343] width 343 height 40
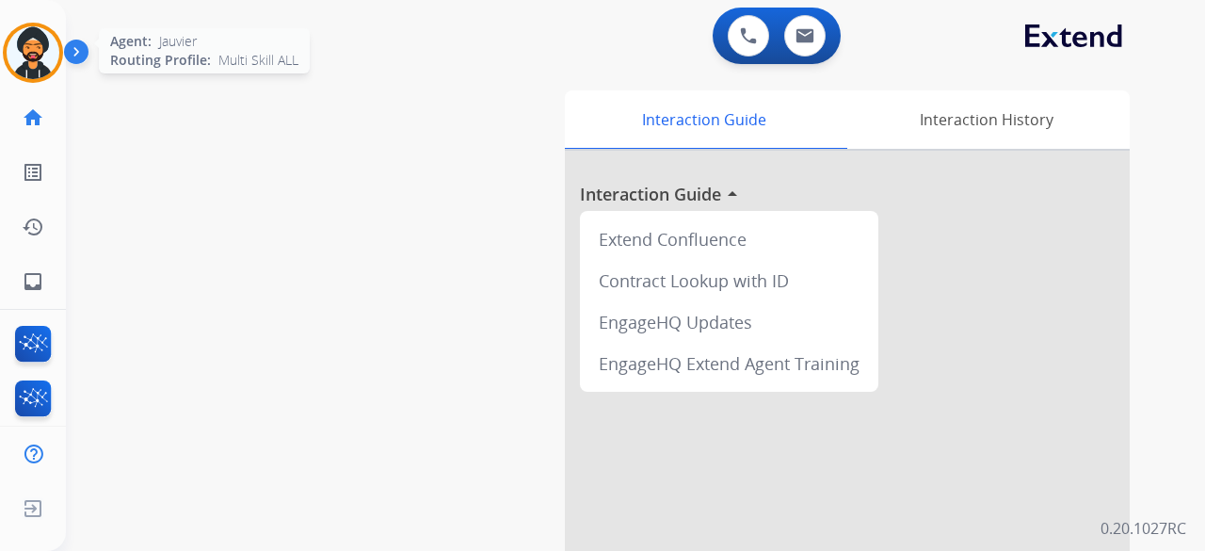
click at [40, 35] on img at bounding box center [33, 52] width 53 height 53
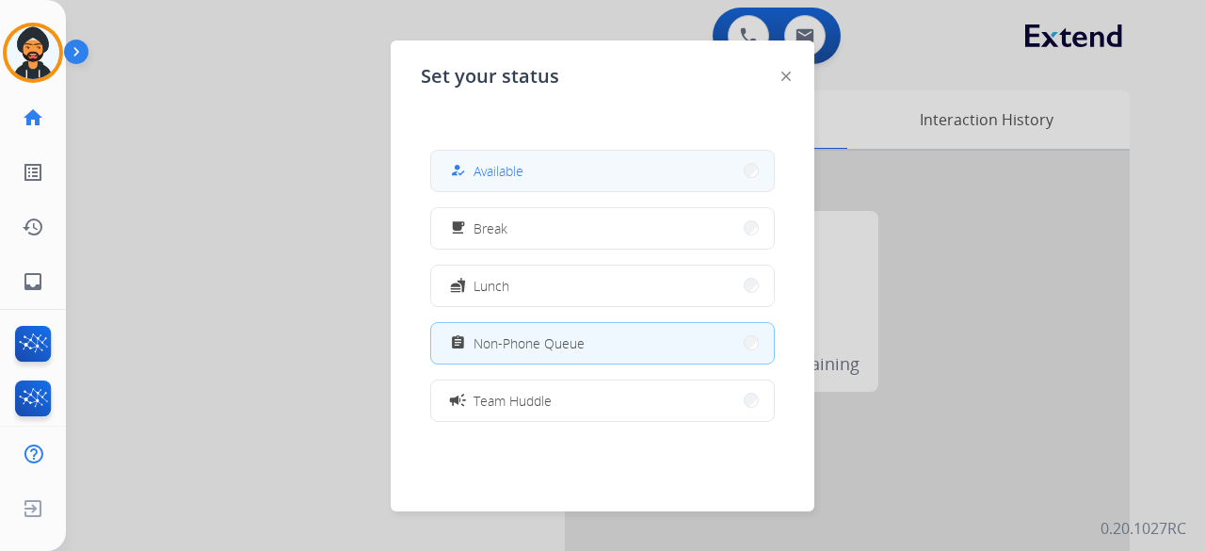
click at [495, 173] on span "Available" at bounding box center [499, 171] width 50 height 20
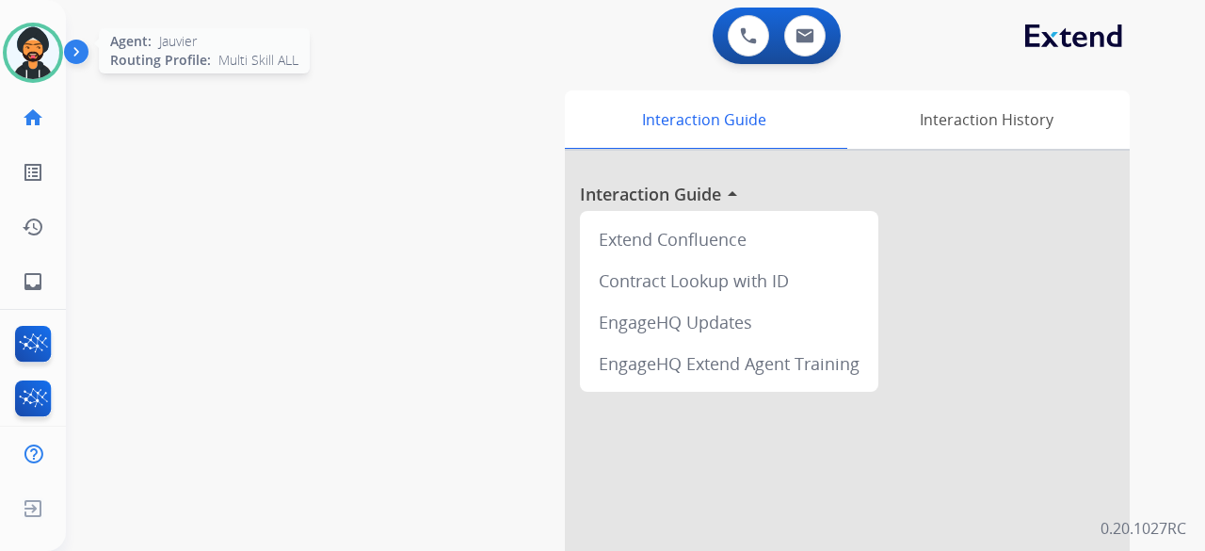
click at [47, 58] on img at bounding box center [33, 52] width 53 height 53
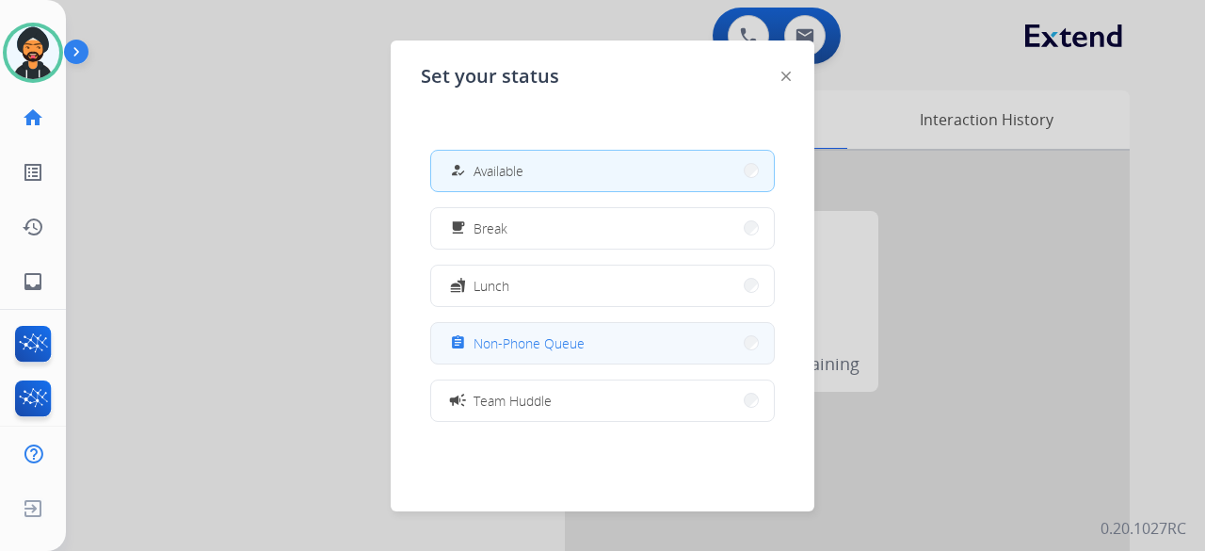
click at [508, 332] on div "assignment Non-Phone Queue" at bounding box center [515, 342] width 138 height 23
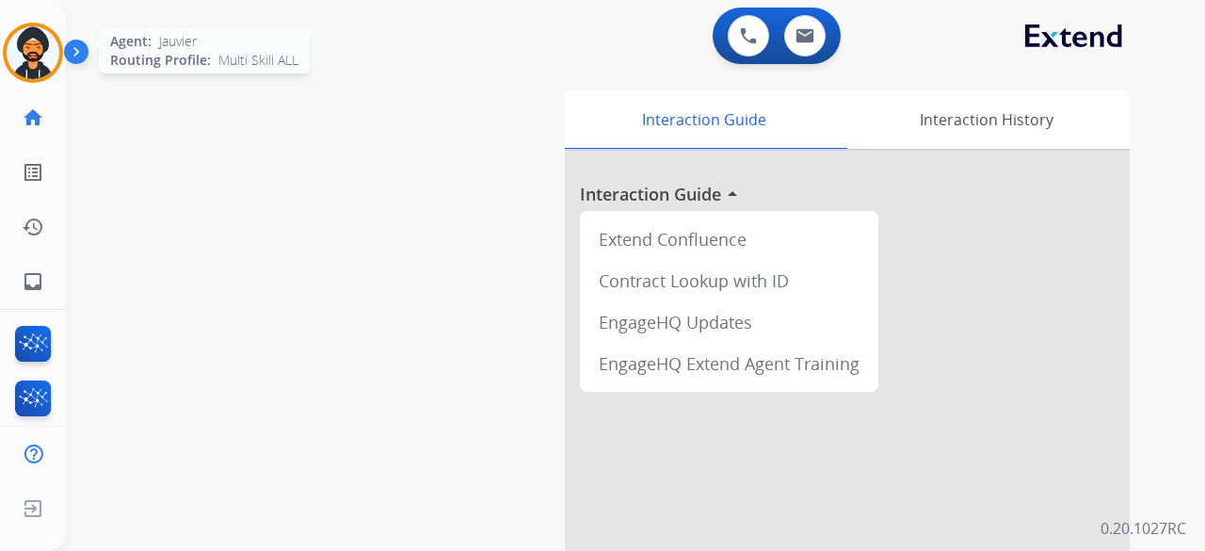
click at [25, 31] on img at bounding box center [33, 52] width 53 height 53
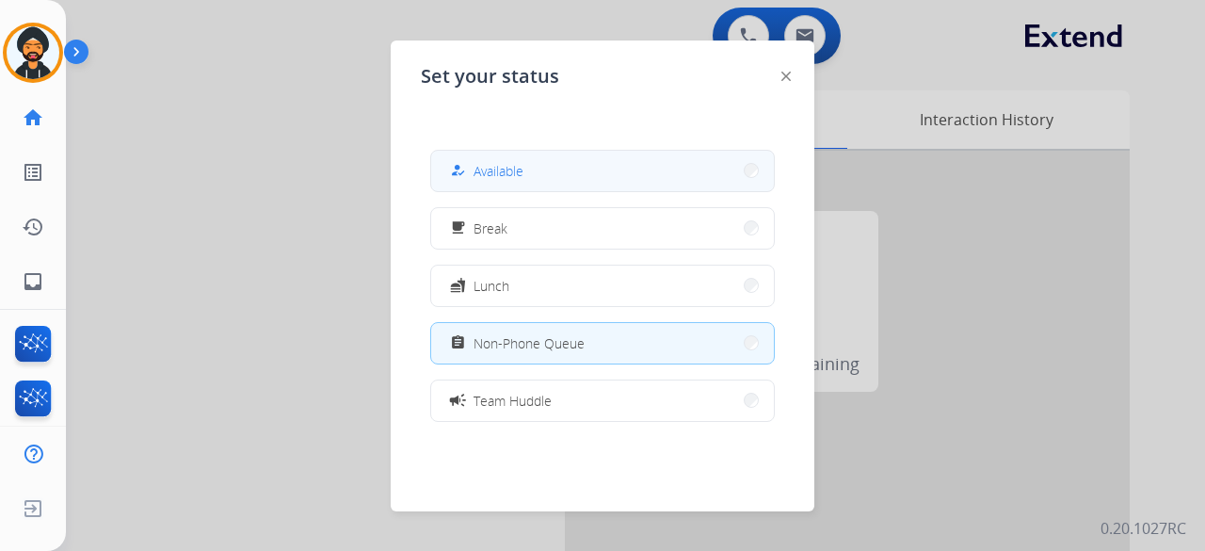
click at [485, 163] on span "Available" at bounding box center [499, 171] width 50 height 20
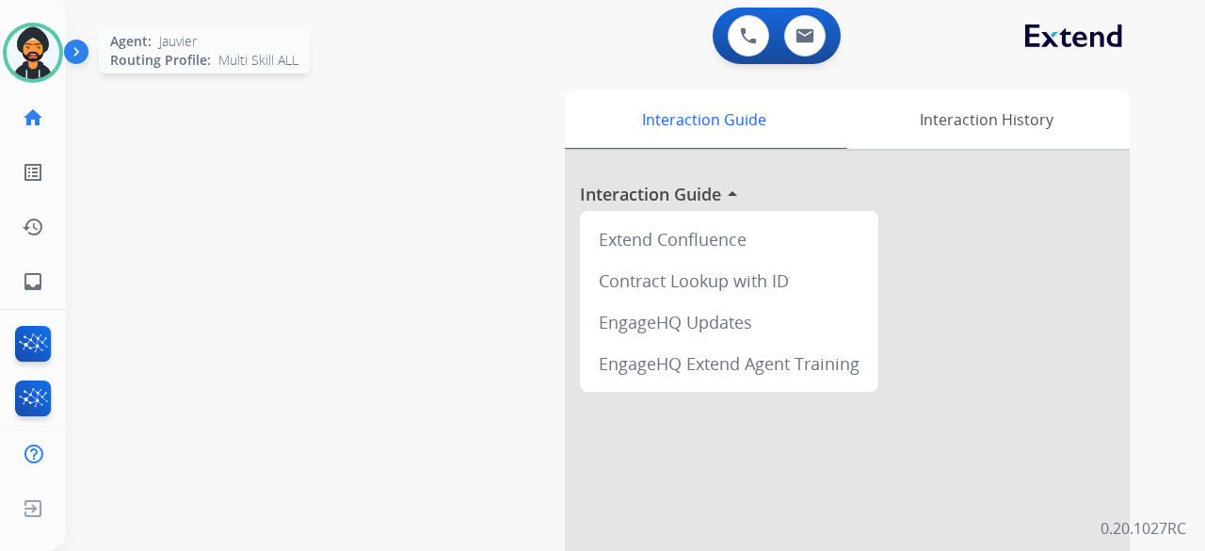
click at [53, 50] on img at bounding box center [33, 52] width 53 height 53
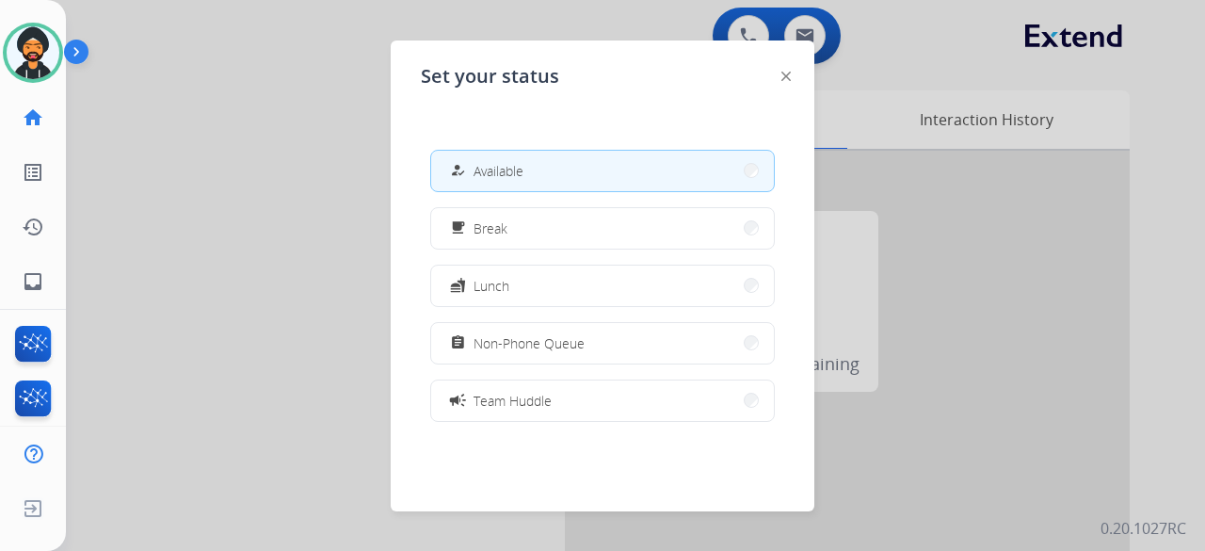
click at [254, 160] on div at bounding box center [602, 275] width 1205 height 551
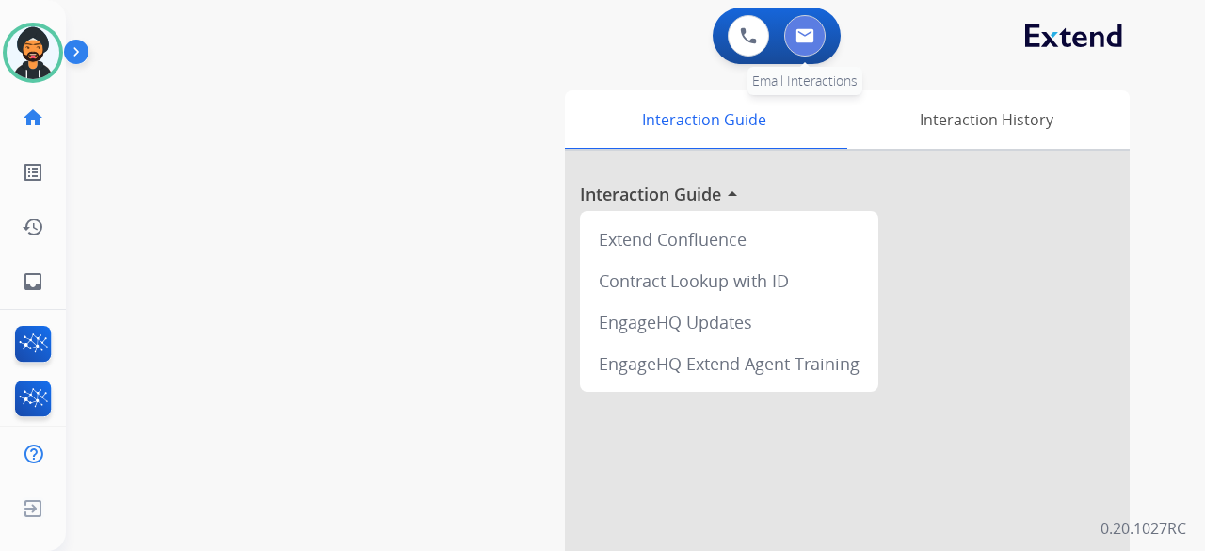
click at [809, 28] on img at bounding box center [805, 35] width 19 height 15
select select "**********"
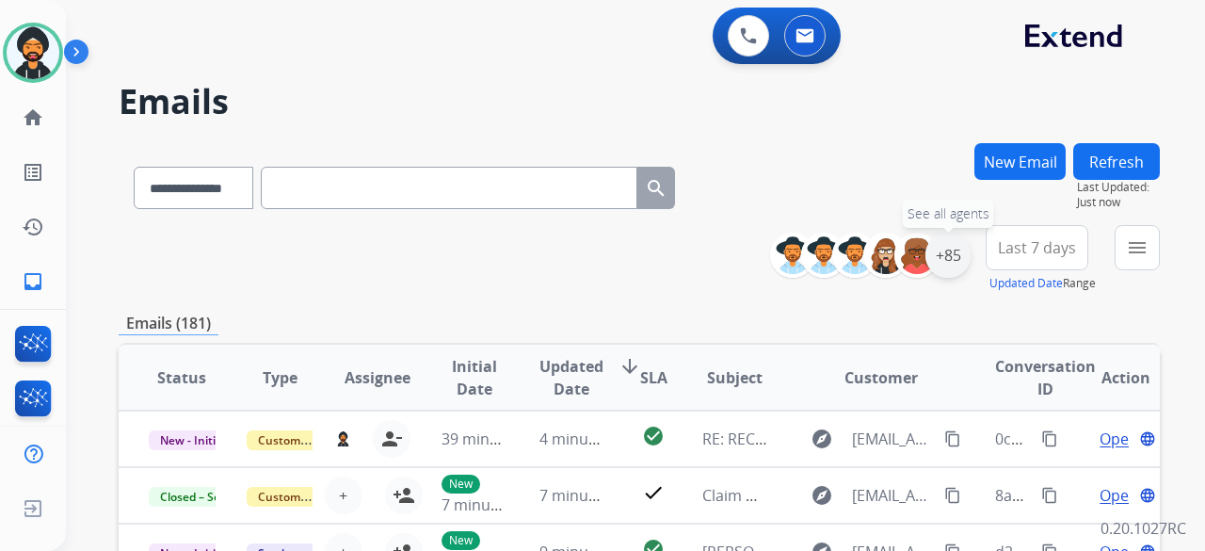
click at [937, 253] on div "+85" at bounding box center [948, 255] width 45 height 45
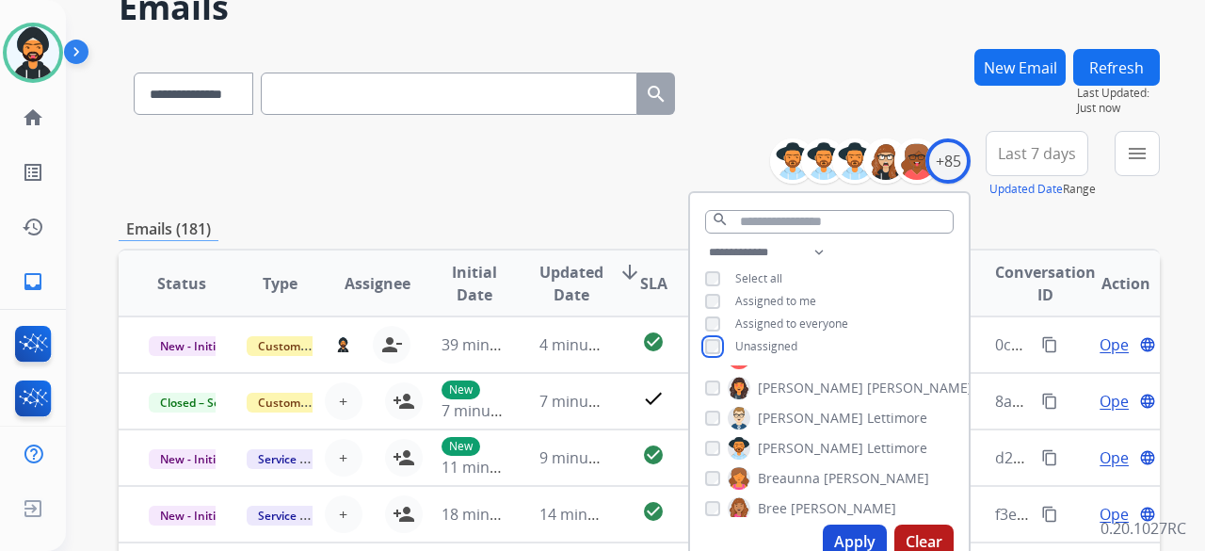
scroll to position [188, 0]
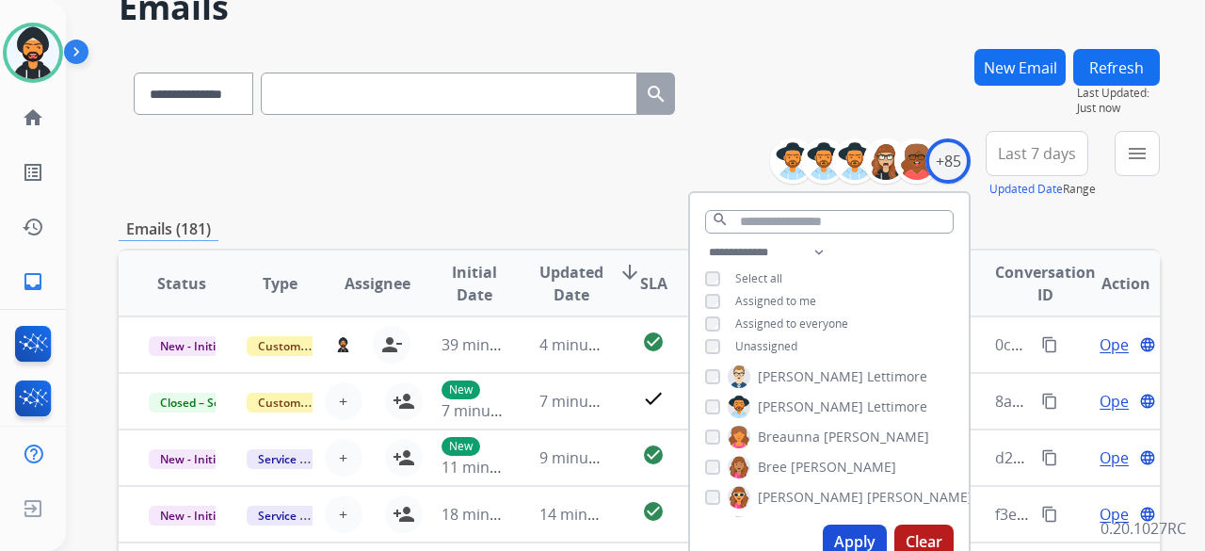
drag, startPoint x: 850, startPoint y: 540, endPoint x: 842, endPoint y: 536, distance: 9.7
click at [848, 538] on button "Apply" at bounding box center [855, 541] width 64 height 34
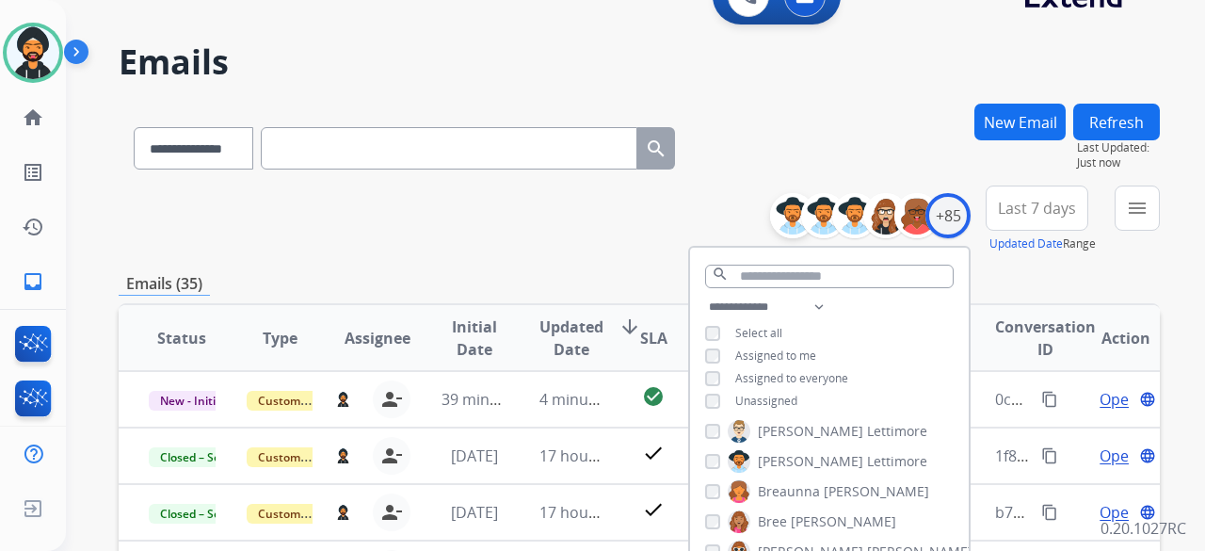
scroll to position [0, 0]
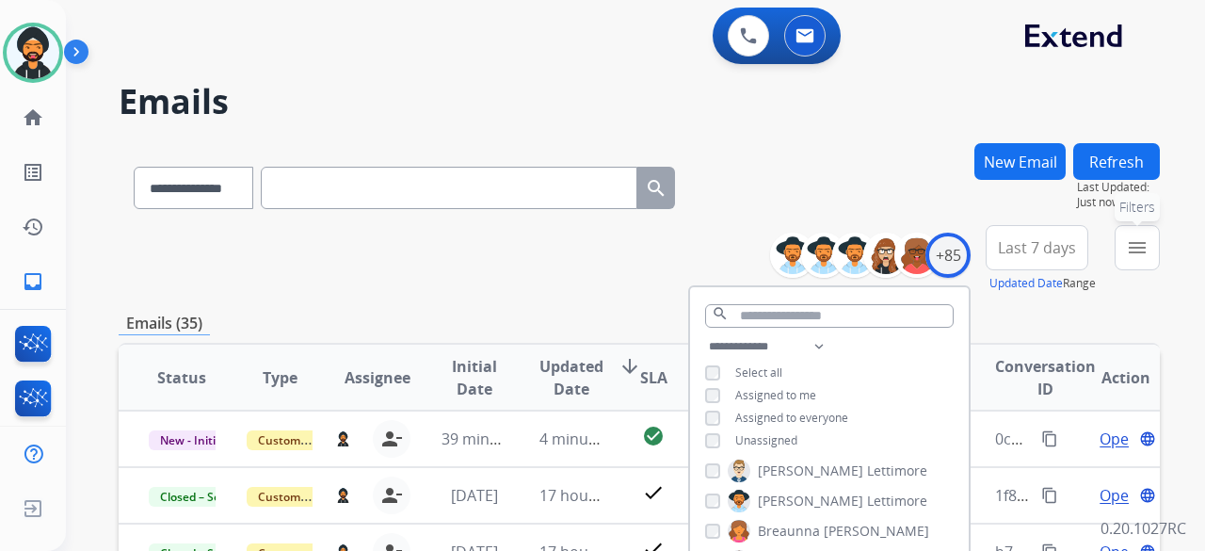
click at [1127, 248] on mat-icon "menu" at bounding box center [1137, 247] width 23 height 23
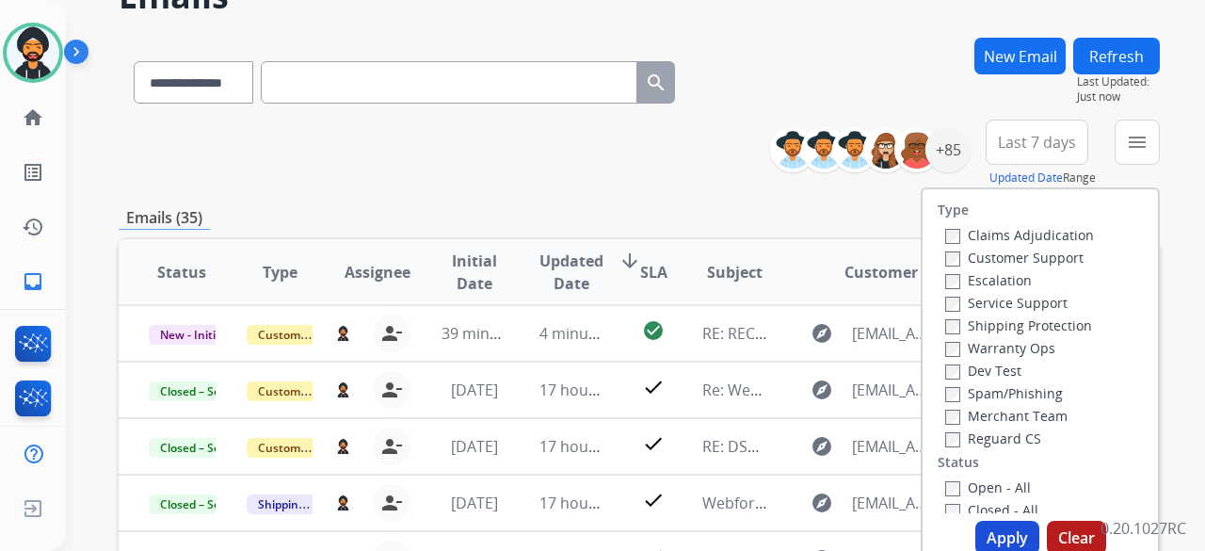
scroll to position [282, 0]
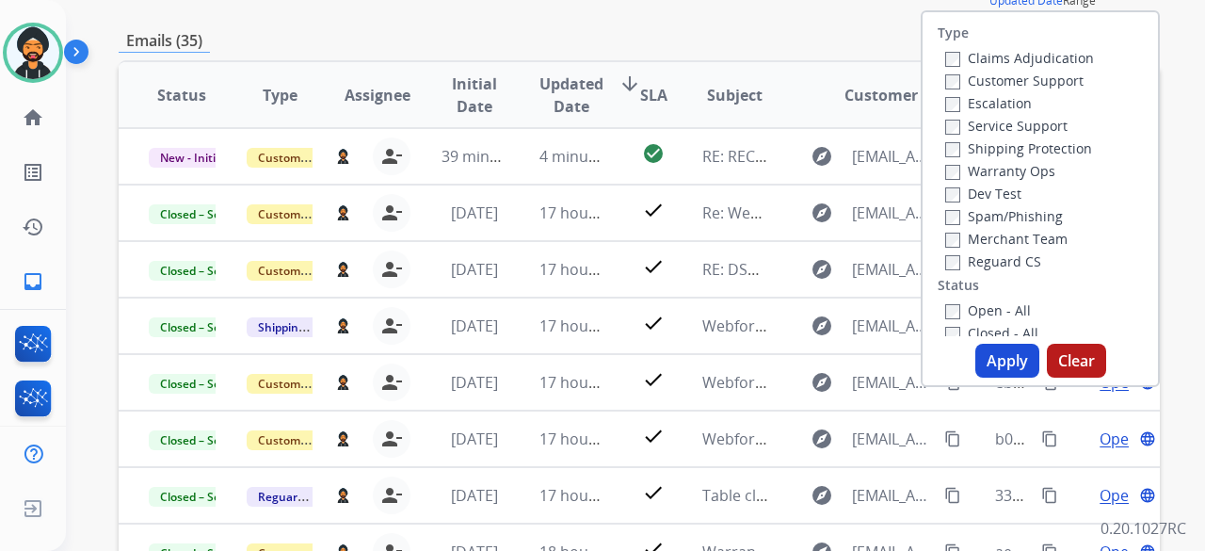
click at [1001, 359] on button "Apply" at bounding box center [1008, 361] width 64 height 34
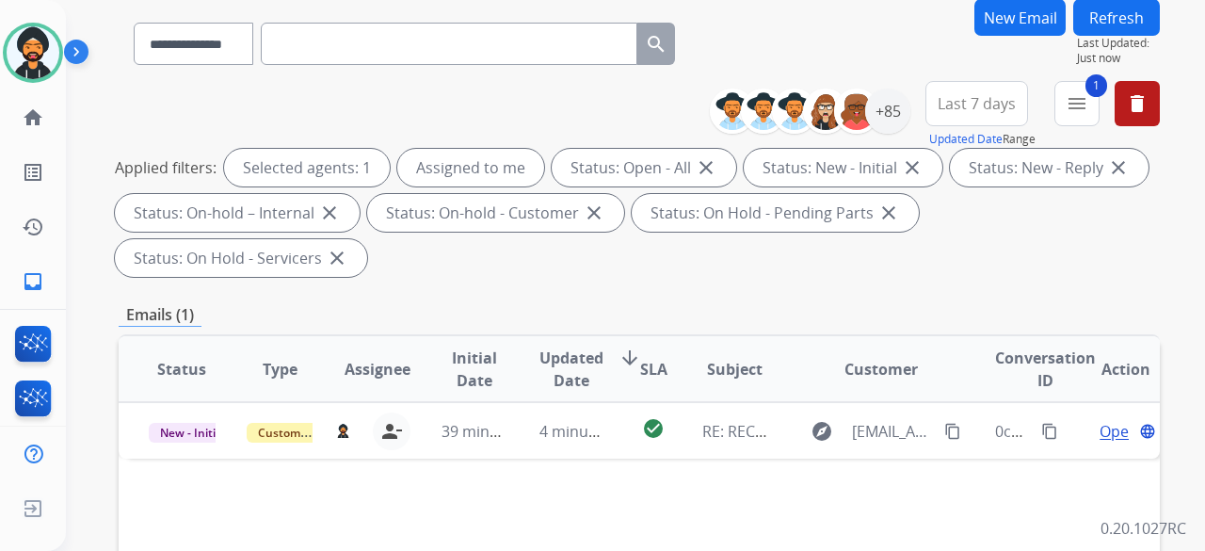
scroll to position [377, 0]
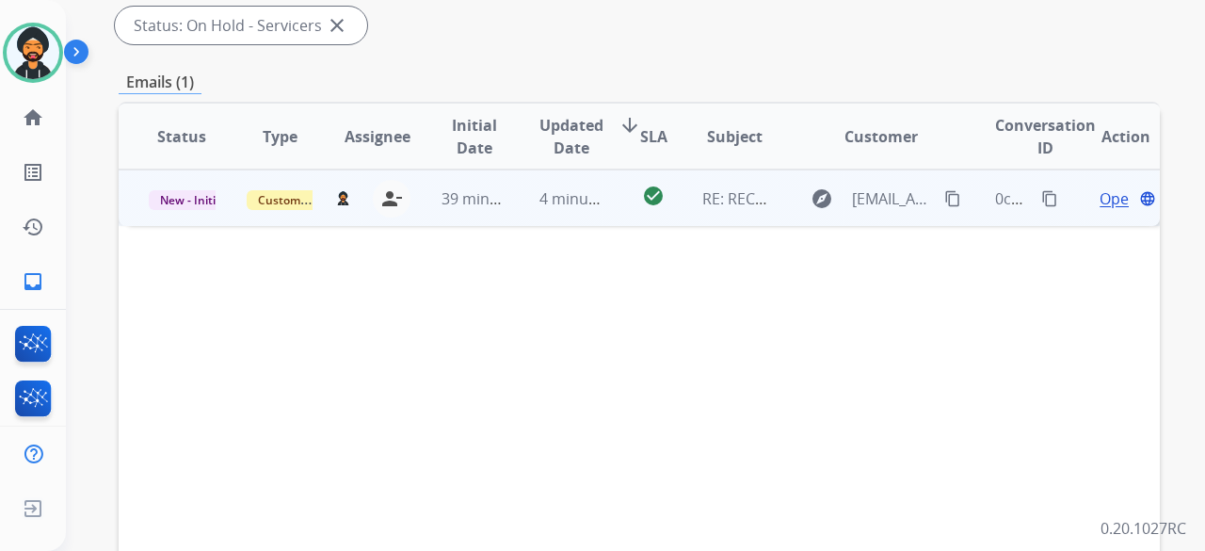
click at [1100, 192] on span "Open" at bounding box center [1119, 198] width 39 height 23
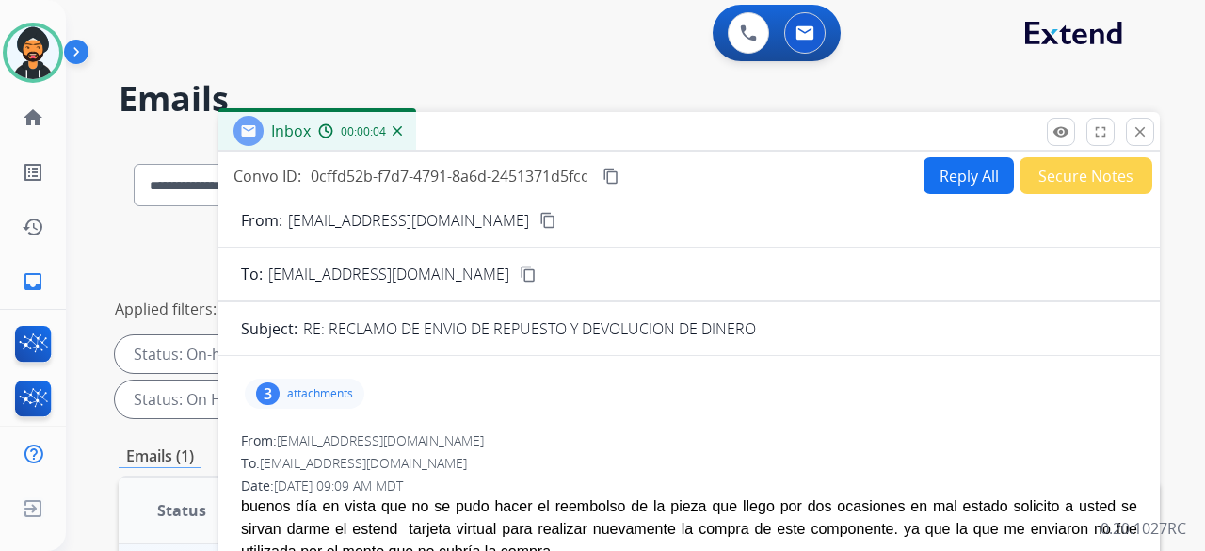
scroll to position [0, 0]
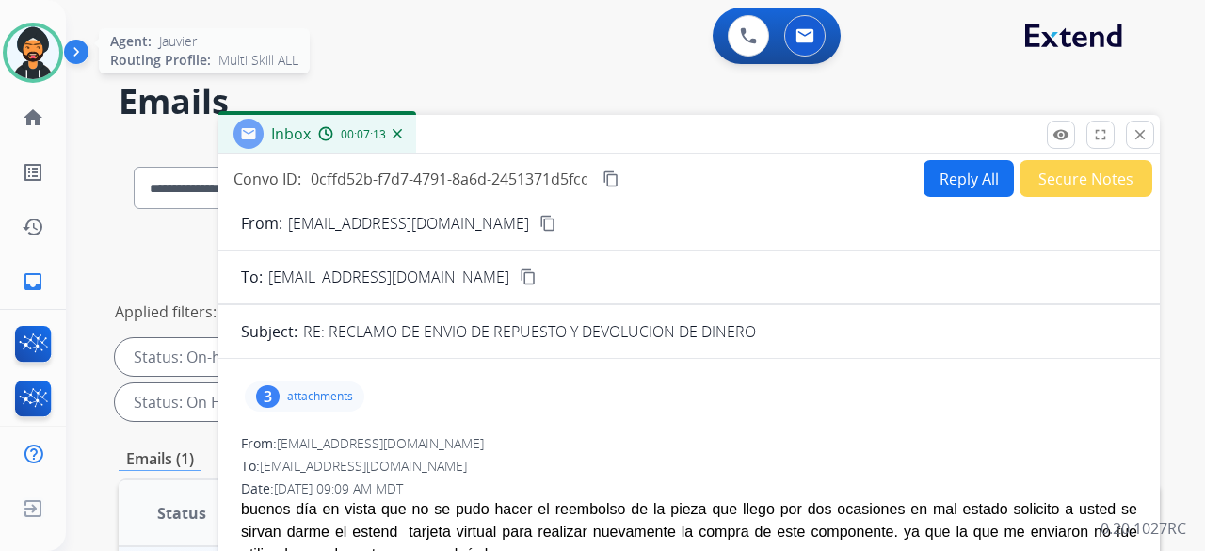
click at [17, 69] on img at bounding box center [33, 52] width 53 height 53
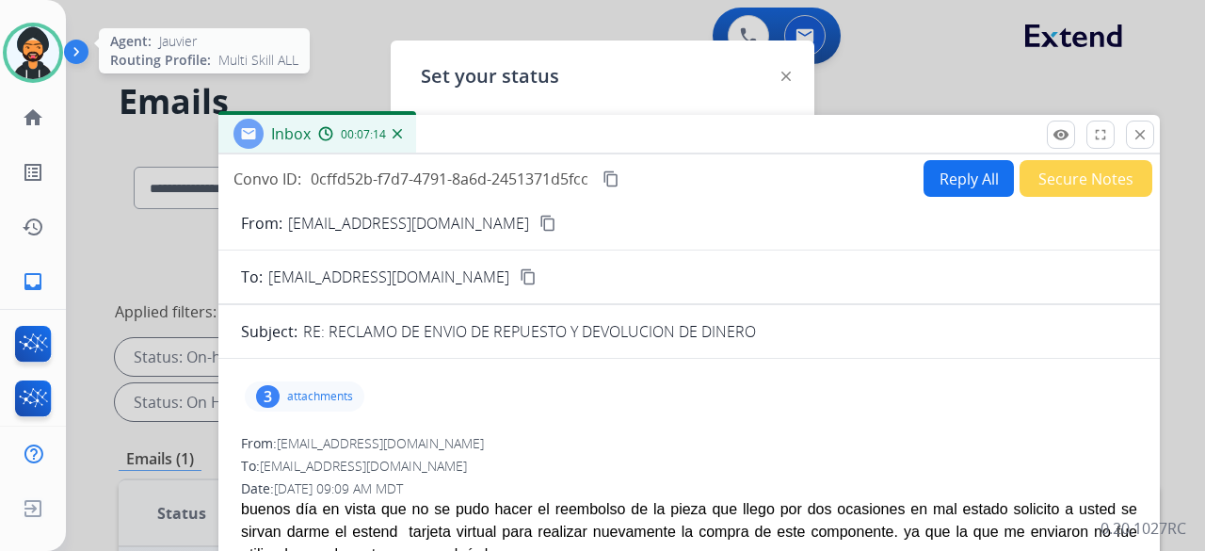
click at [47, 40] on img at bounding box center [33, 52] width 53 height 53
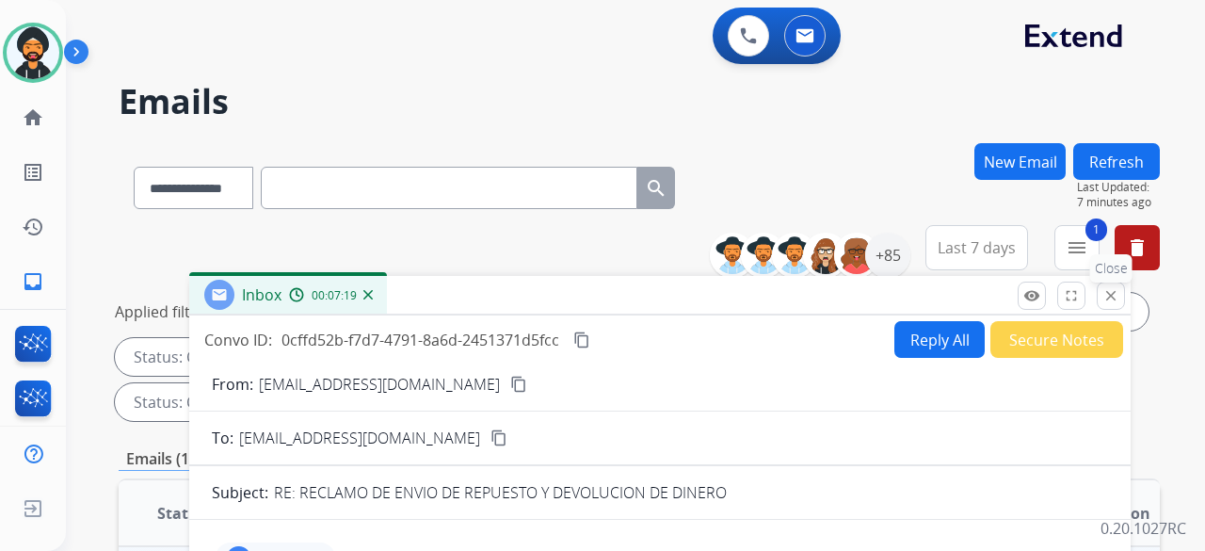
click at [1113, 306] on button "close Close" at bounding box center [1111, 296] width 28 height 28
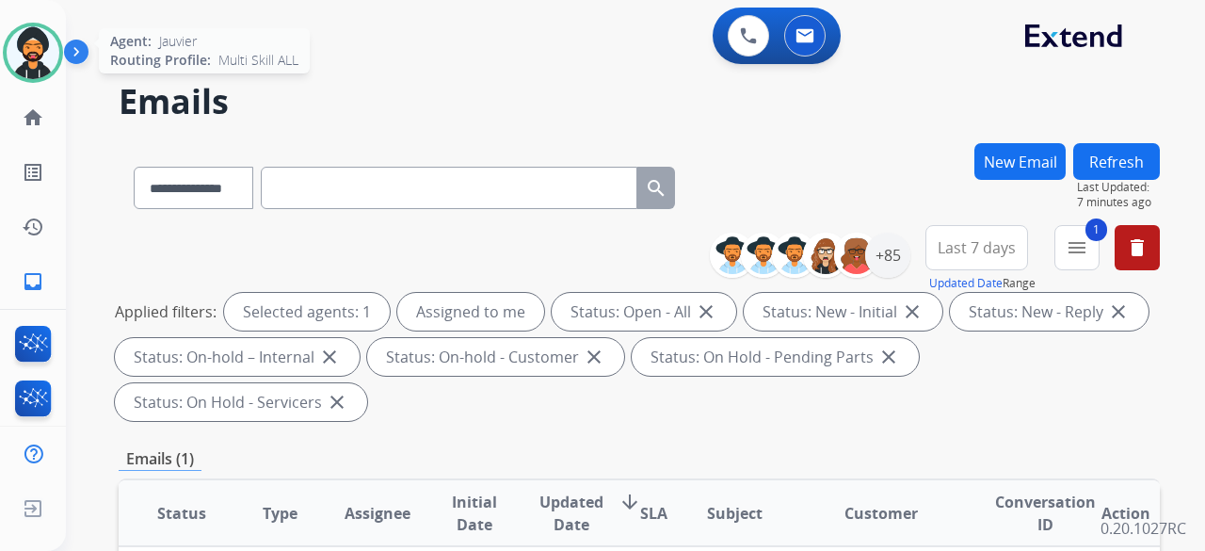
click at [40, 36] on img at bounding box center [33, 52] width 53 height 53
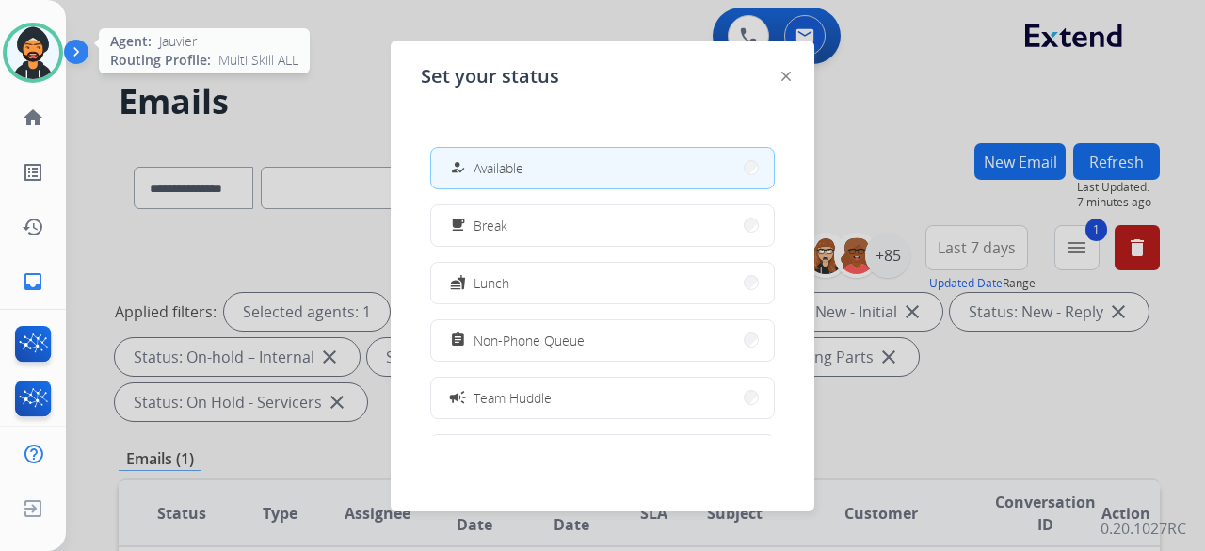
scroll to position [1, 0]
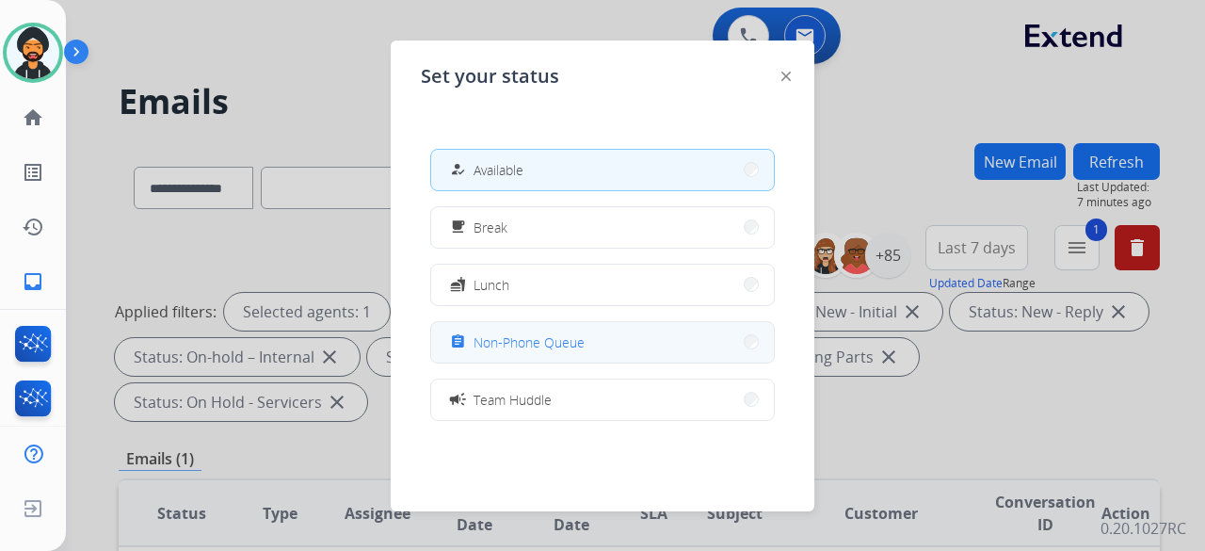
click at [601, 345] on button "assignment Non-Phone Queue" at bounding box center [602, 342] width 343 height 40
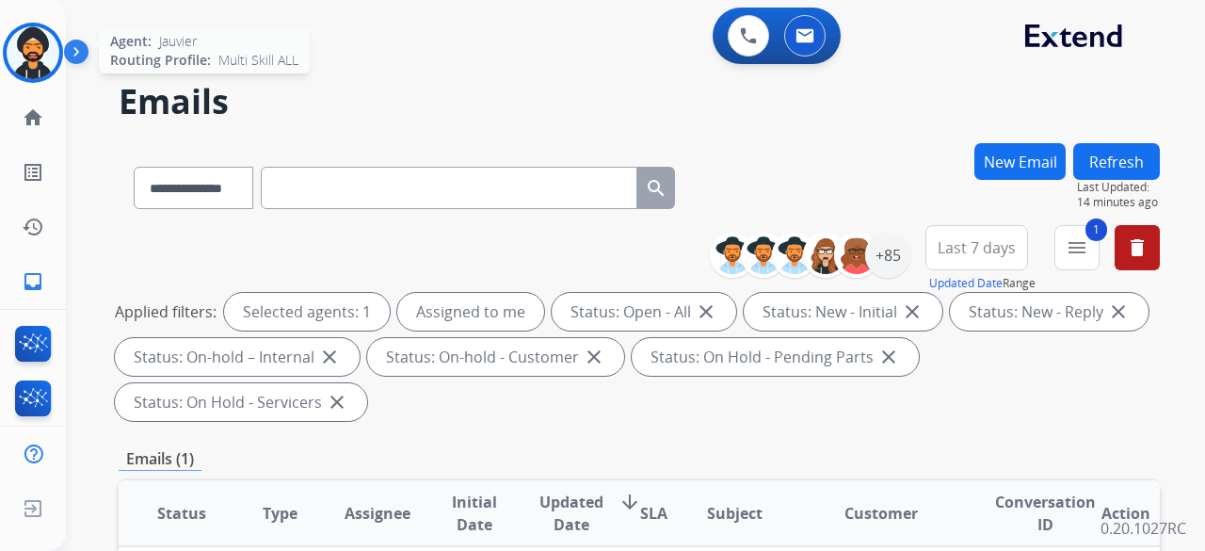
click at [19, 40] on img at bounding box center [33, 52] width 53 height 53
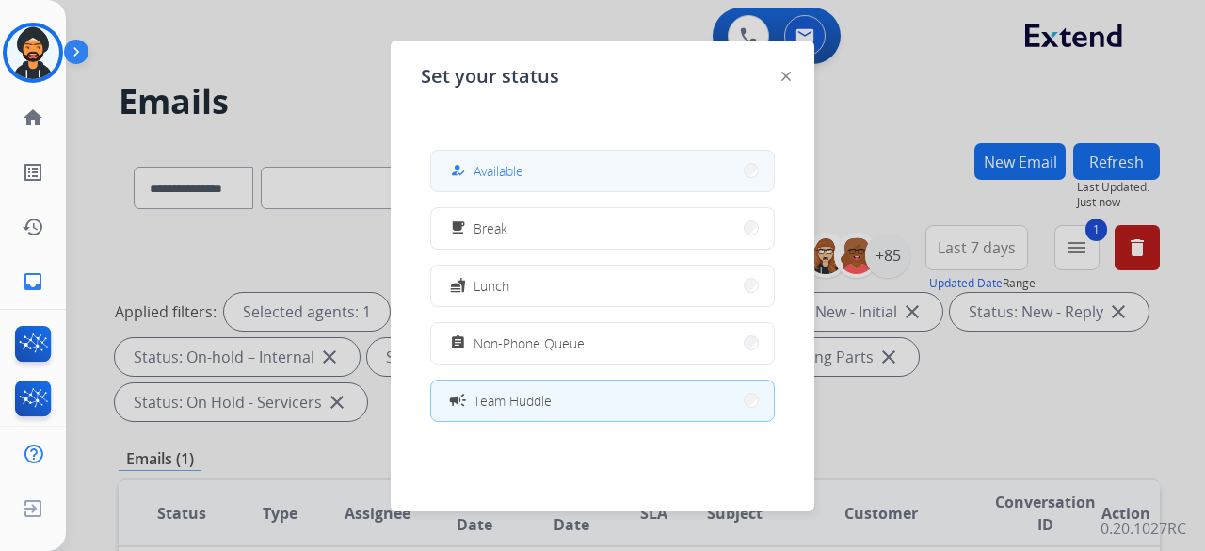
click at [511, 155] on button "how_to_reg Available" at bounding box center [602, 171] width 343 height 40
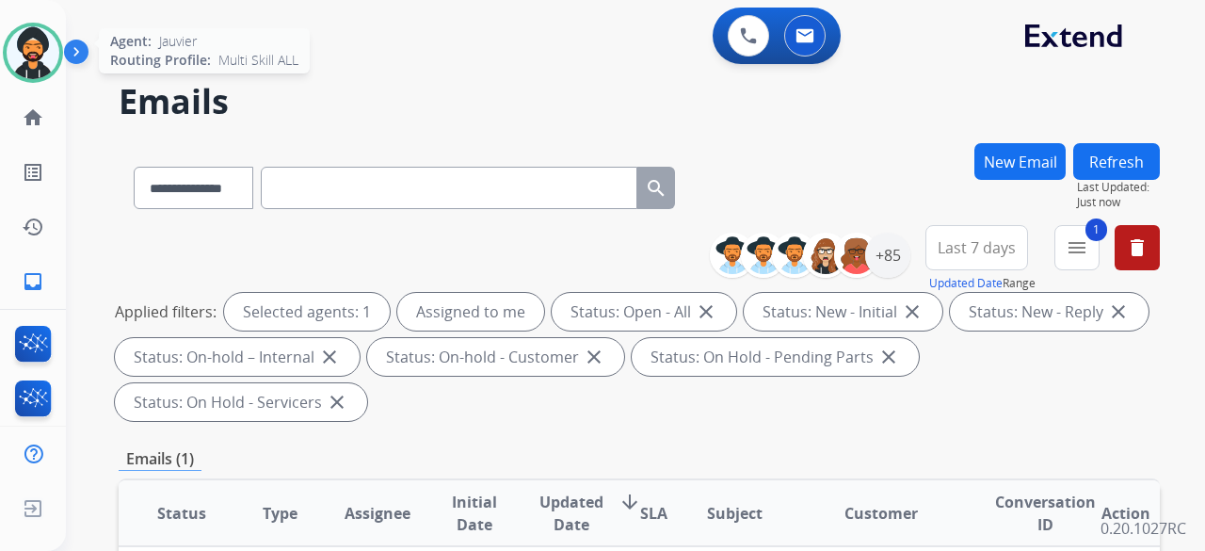
click at [34, 56] on img at bounding box center [33, 52] width 53 height 53
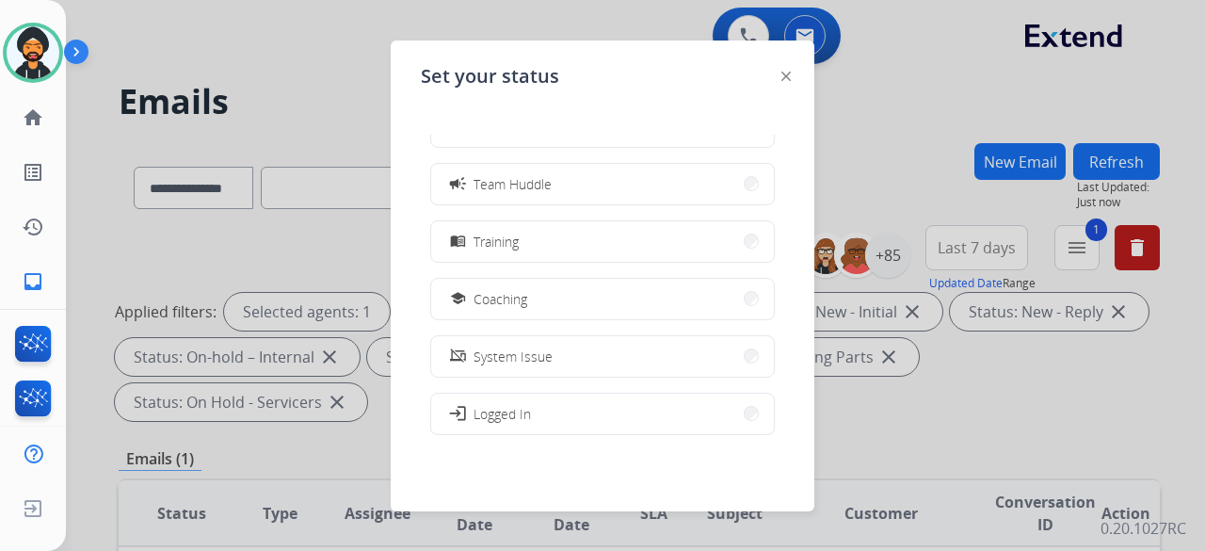
scroll to position [188, 0]
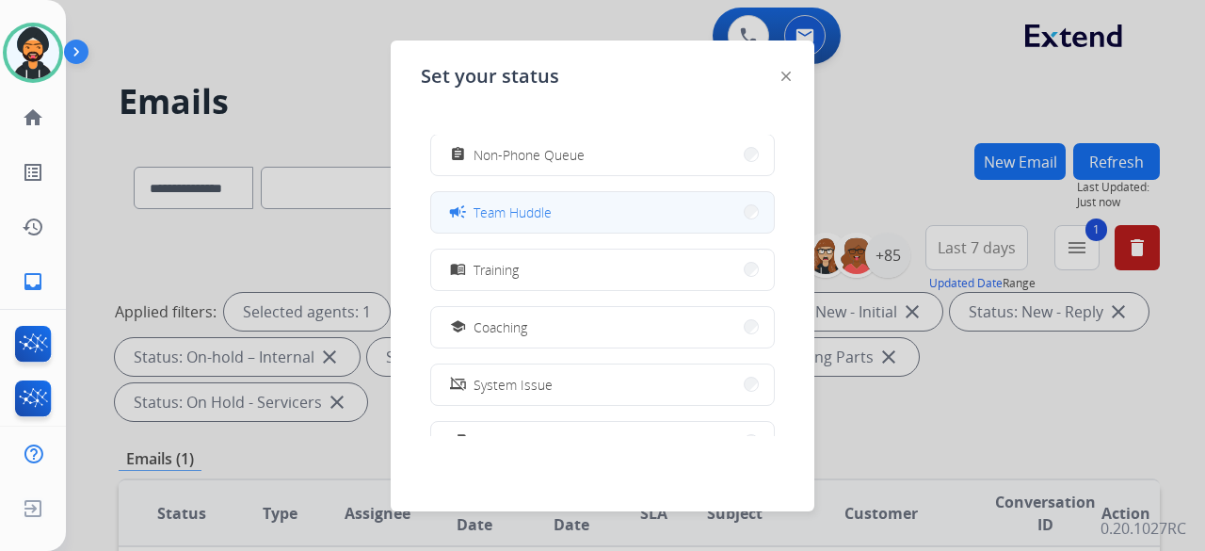
click at [524, 221] on span "Team Huddle" at bounding box center [513, 212] width 78 height 20
